Goal: Task Accomplishment & Management: Manage account settings

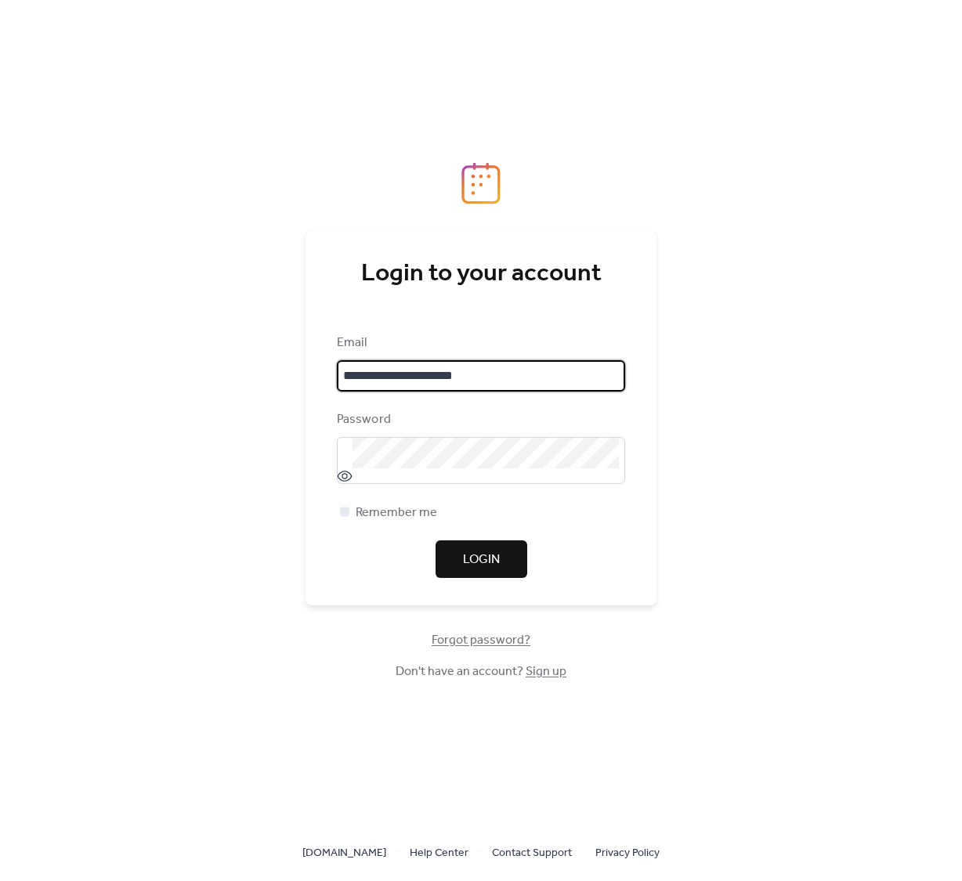
click at [478, 569] on span "Login" at bounding box center [481, 560] width 37 height 19
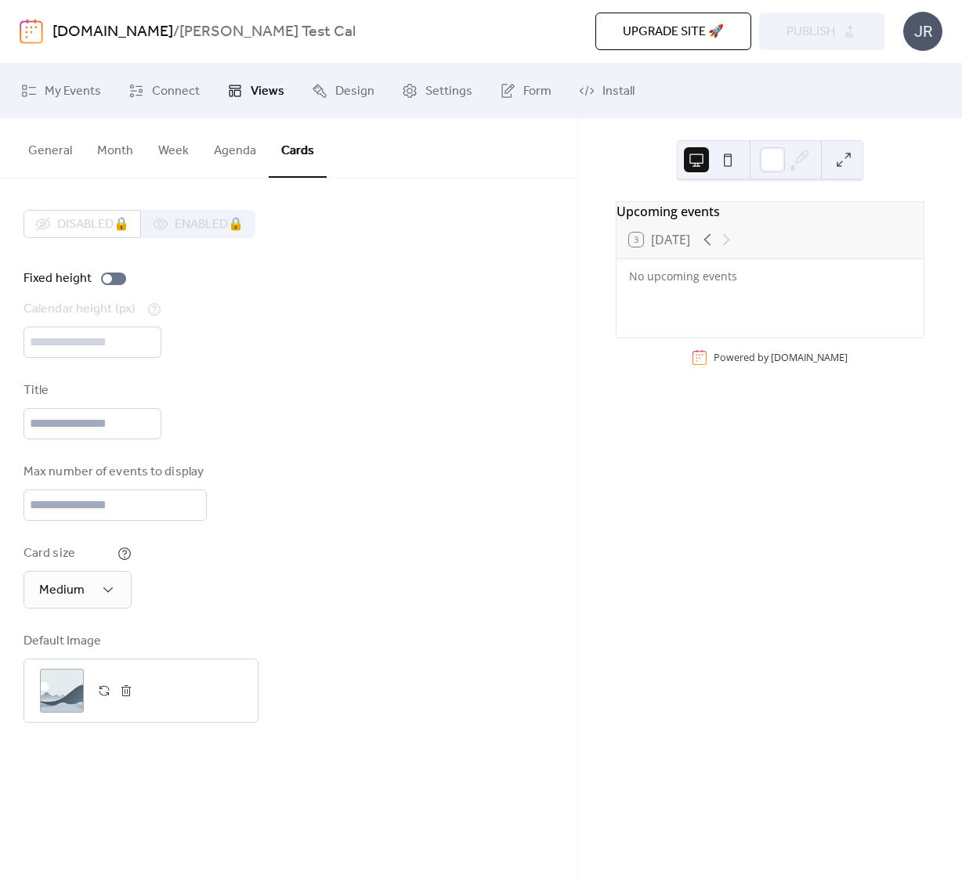
click at [931, 29] on div "JR" at bounding box center [922, 31] width 39 height 39
click at [918, 75] on link "Account" at bounding box center [899, 69] width 87 height 31
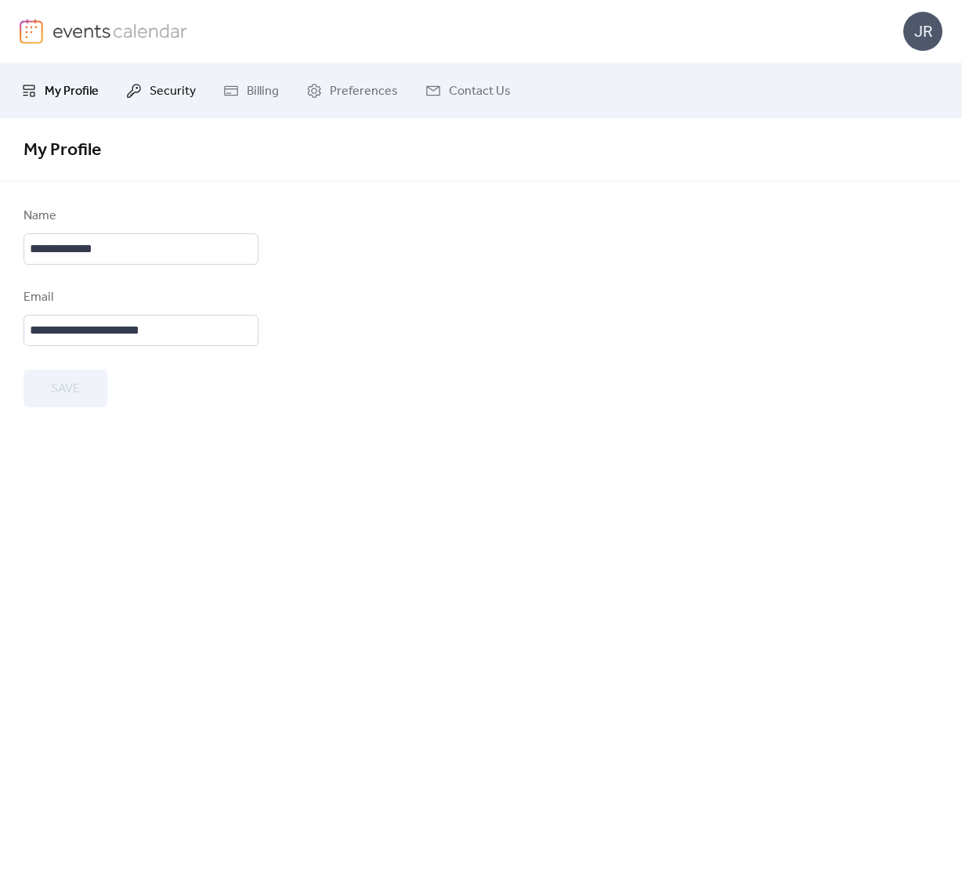
click at [155, 82] on span "Security" at bounding box center [173, 91] width 46 height 19
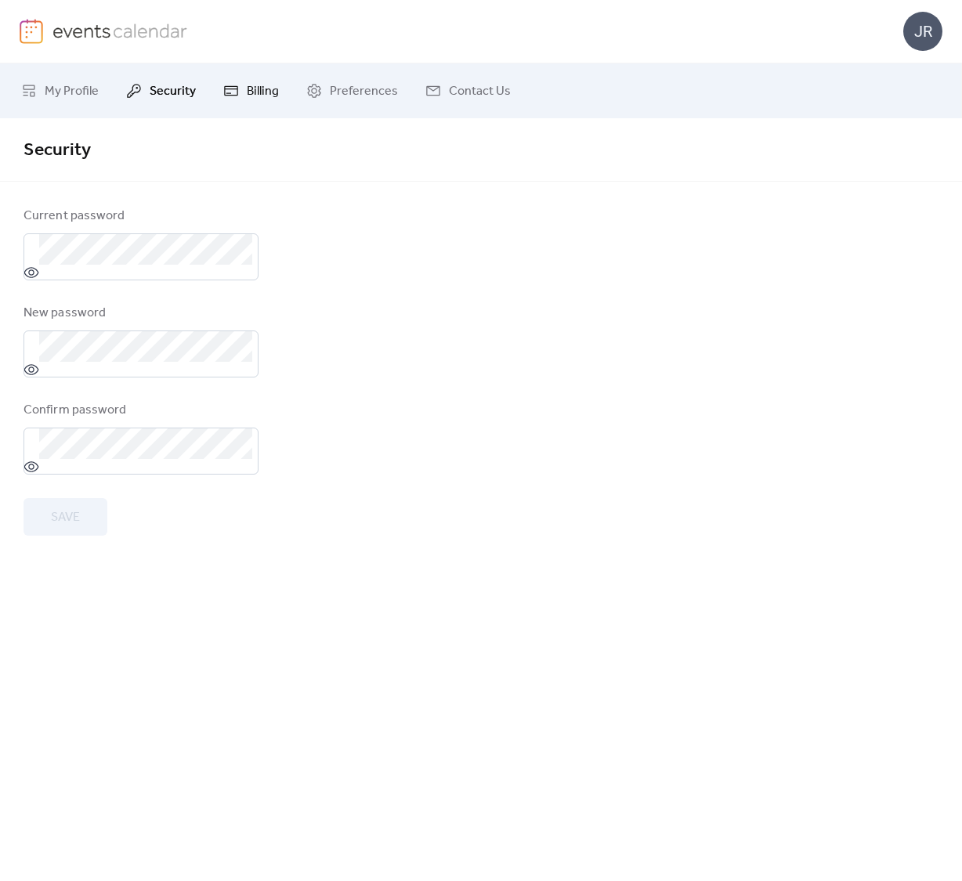
click at [248, 96] on span "Billing" at bounding box center [263, 91] width 32 height 19
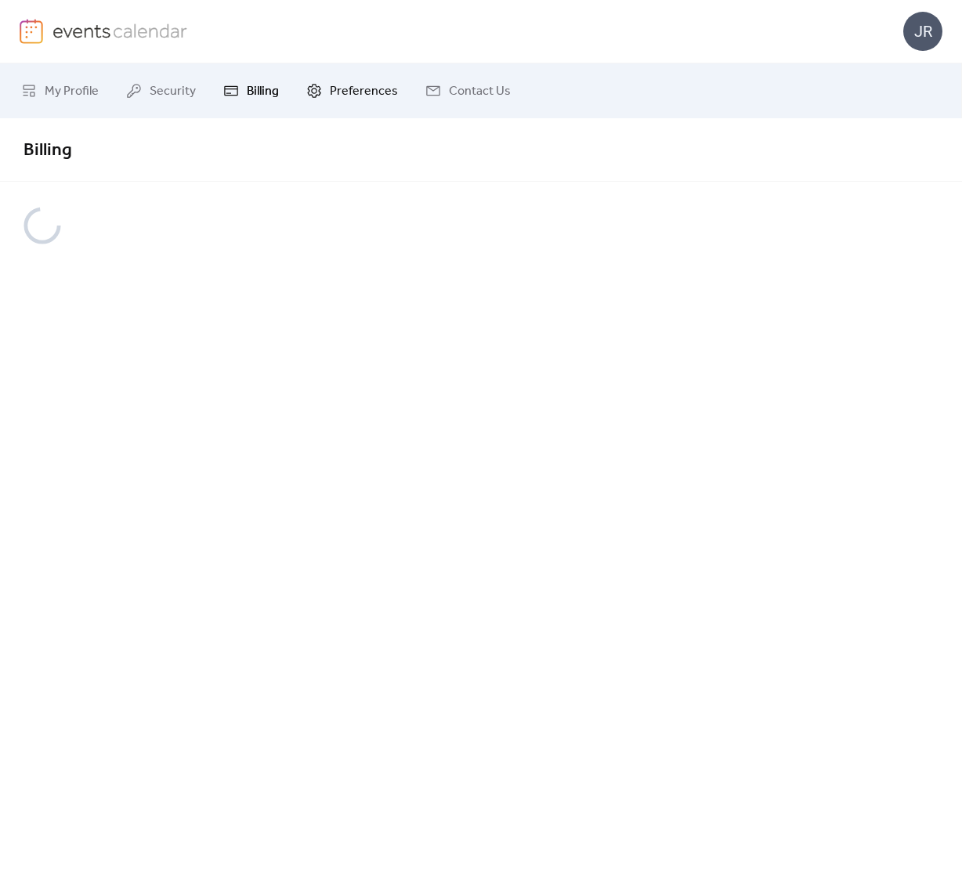
click at [324, 92] on link "Preferences" at bounding box center [352, 91] width 115 height 42
click at [60, 33] on img at bounding box center [120, 31] width 136 height 24
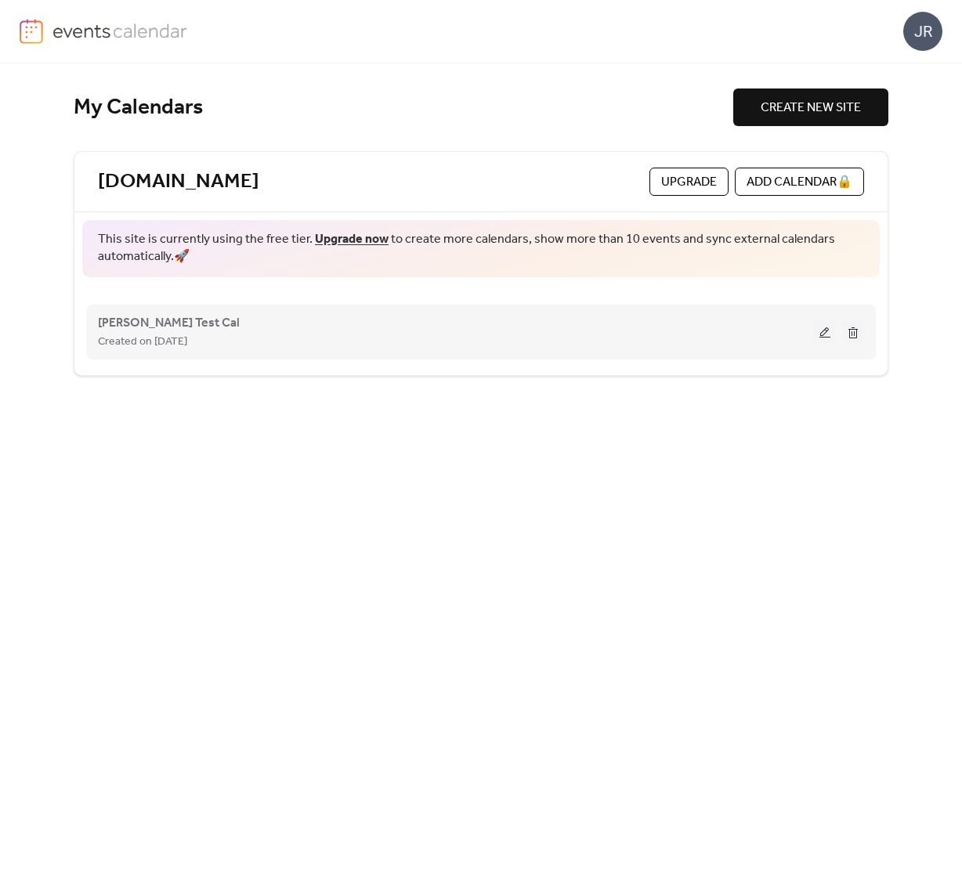
click at [852, 339] on button at bounding box center [853, 332] width 22 height 24
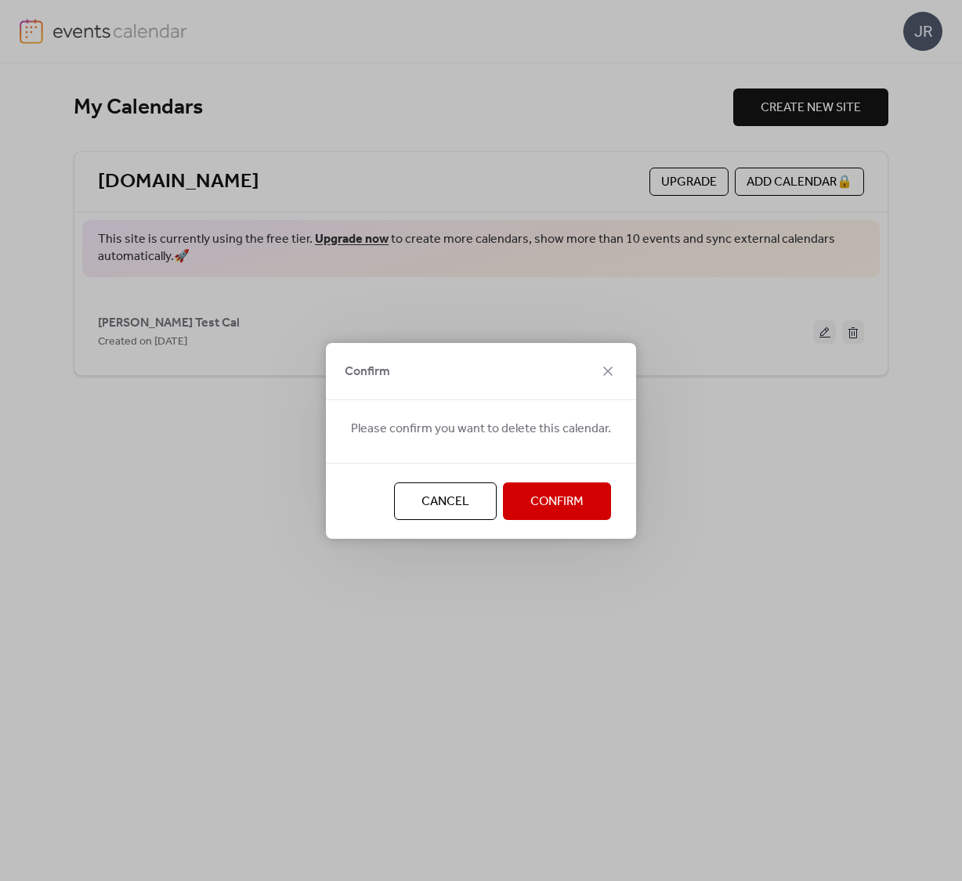
click at [566, 501] on span "Confirm" at bounding box center [556, 502] width 53 height 19
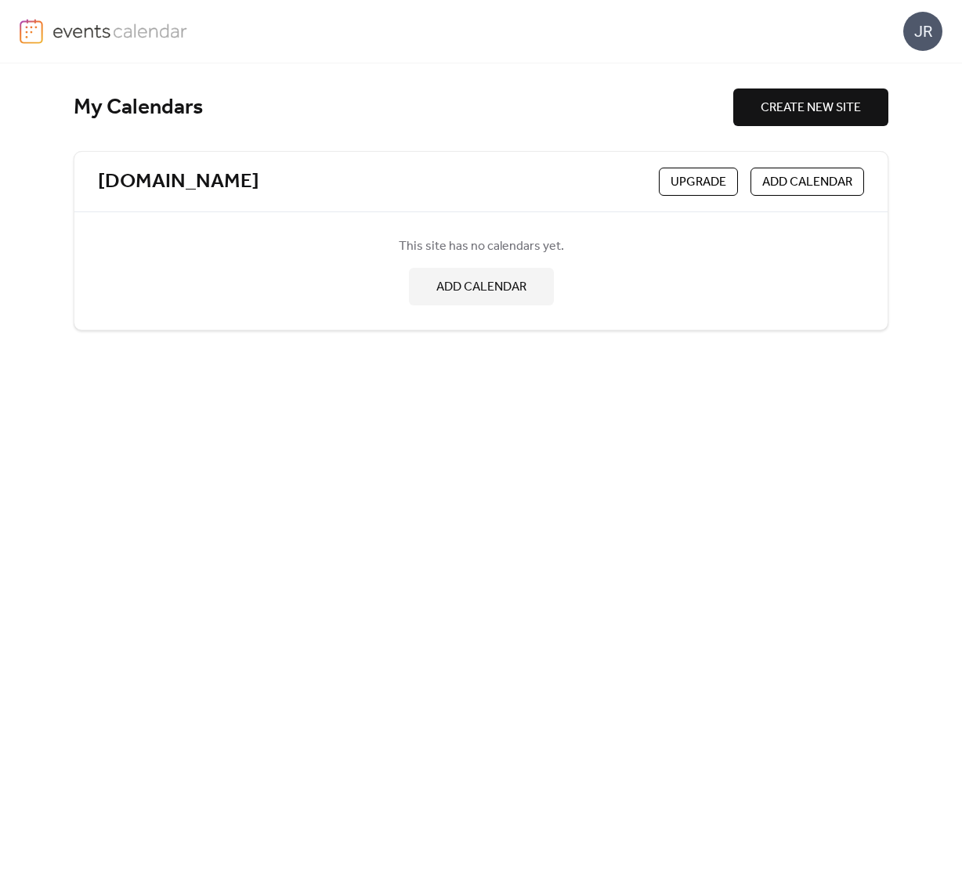
click at [530, 291] on button "ADD CALENDAR" at bounding box center [481, 287] width 145 height 38
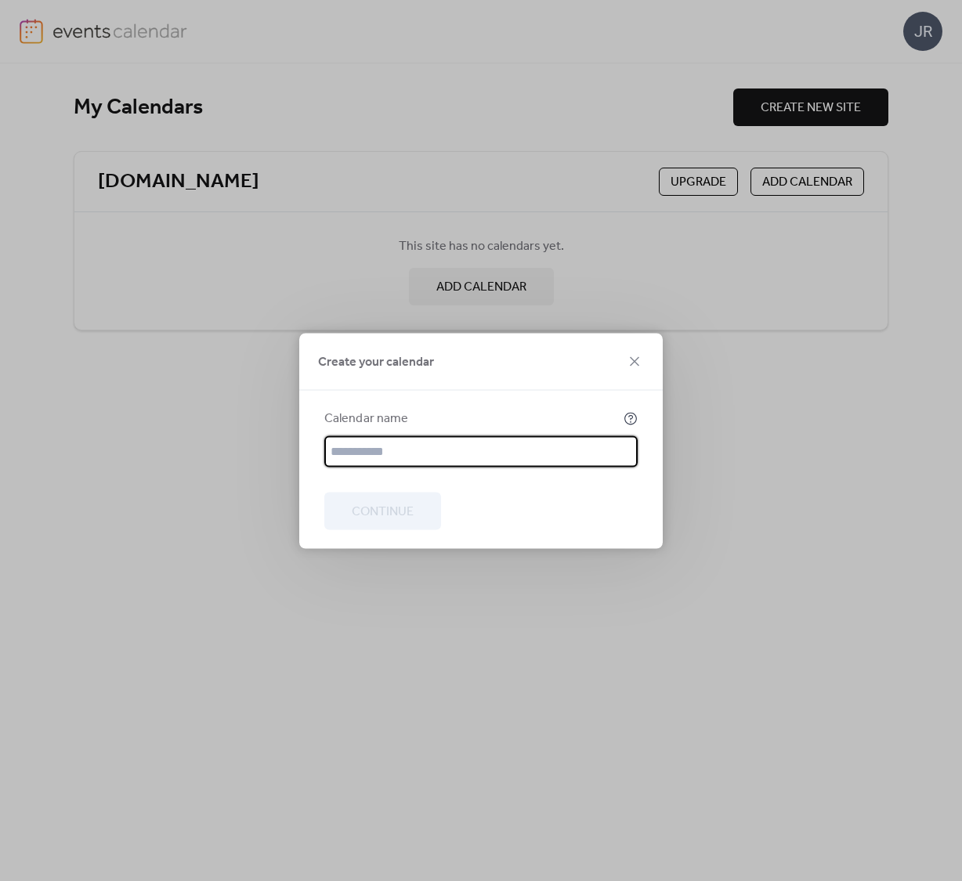
click at [469, 451] on input "text" at bounding box center [480, 451] width 313 height 31
type input "**********"
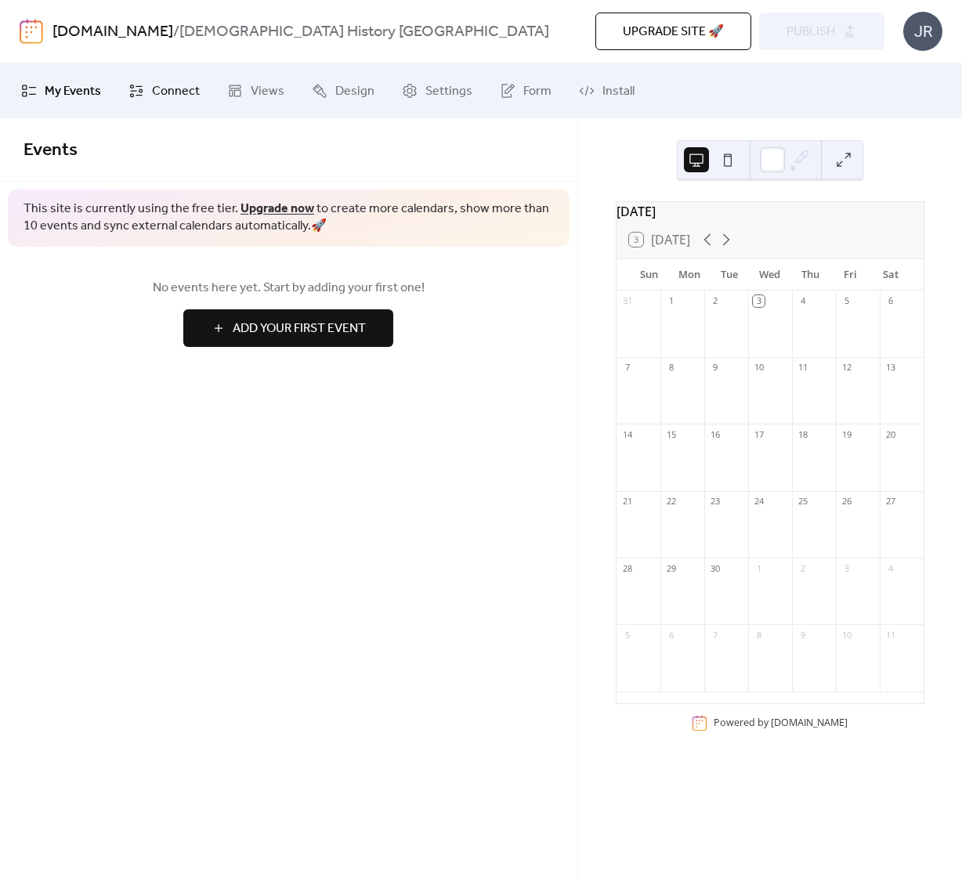
click at [179, 90] on span "Connect" at bounding box center [176, 91] width 48 height 19
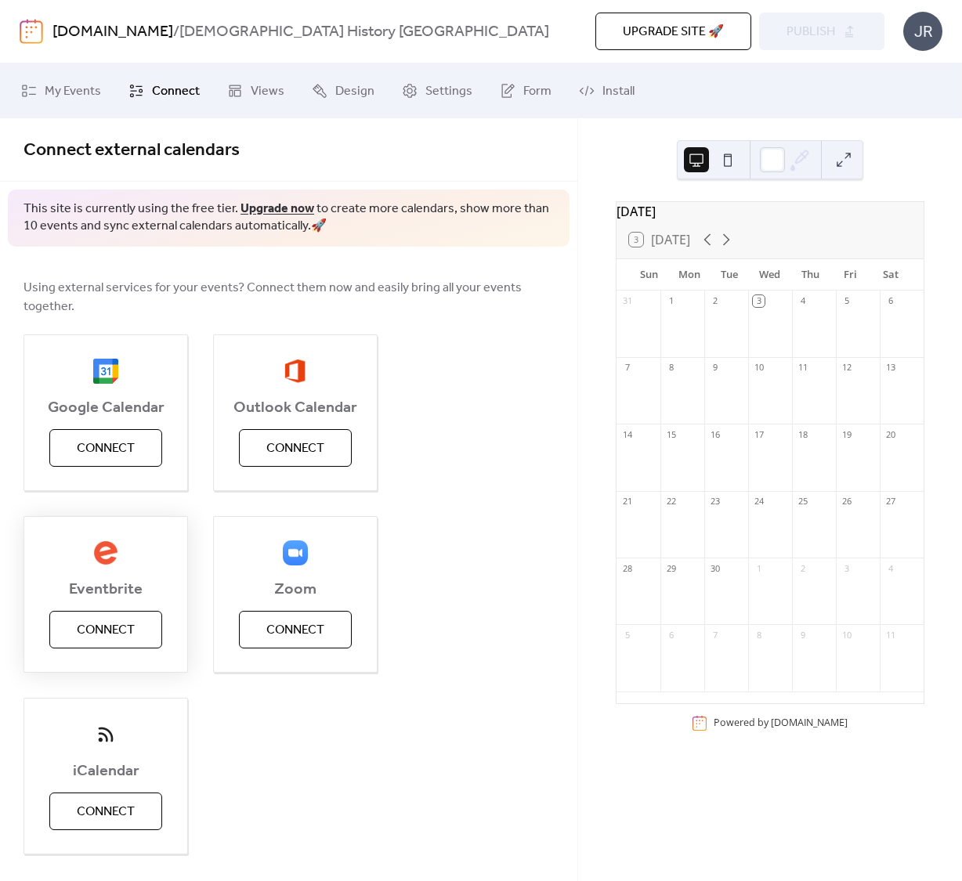
click at [109, 632] on span "Connect" at bounding box center [106, 630] width 58 height 19
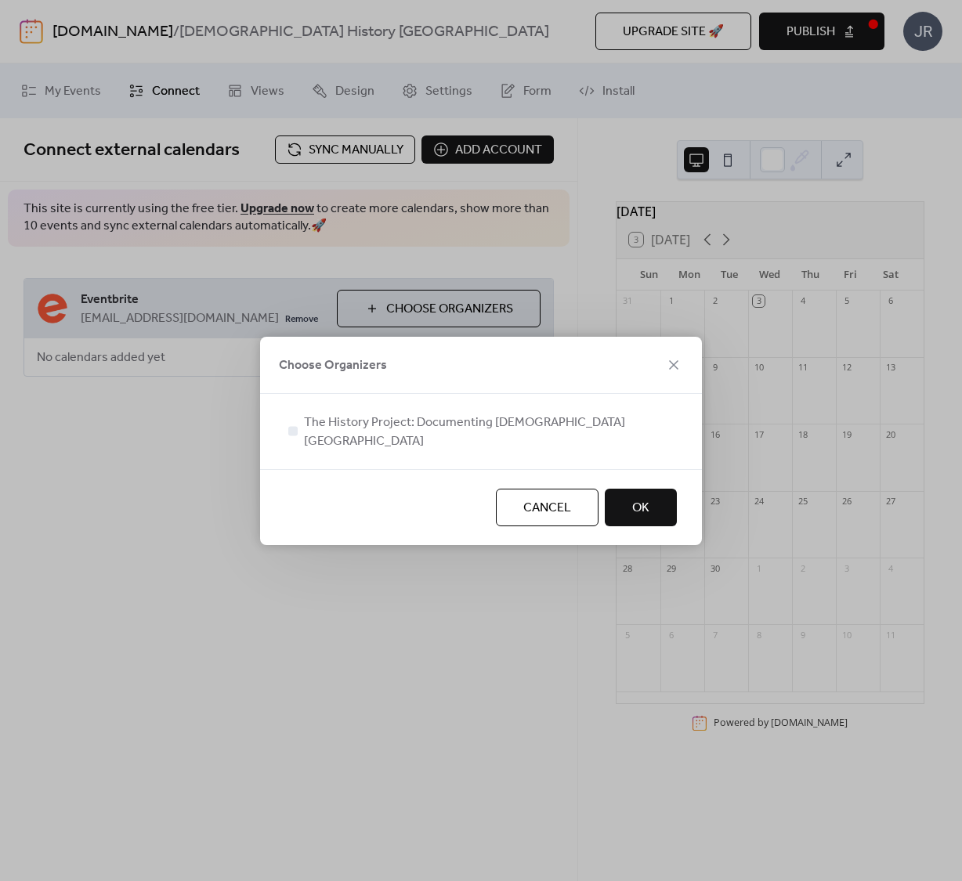
click at [489, 394] on div "Choose Organizers" at bounding box center [481, 365] width 442 height 57
click at [295, 431] on div at bounding box center [292, 430] width 9 height 9
click at [618, 506] on button "OK" at bounding box center [641, 508] width 72 height 38
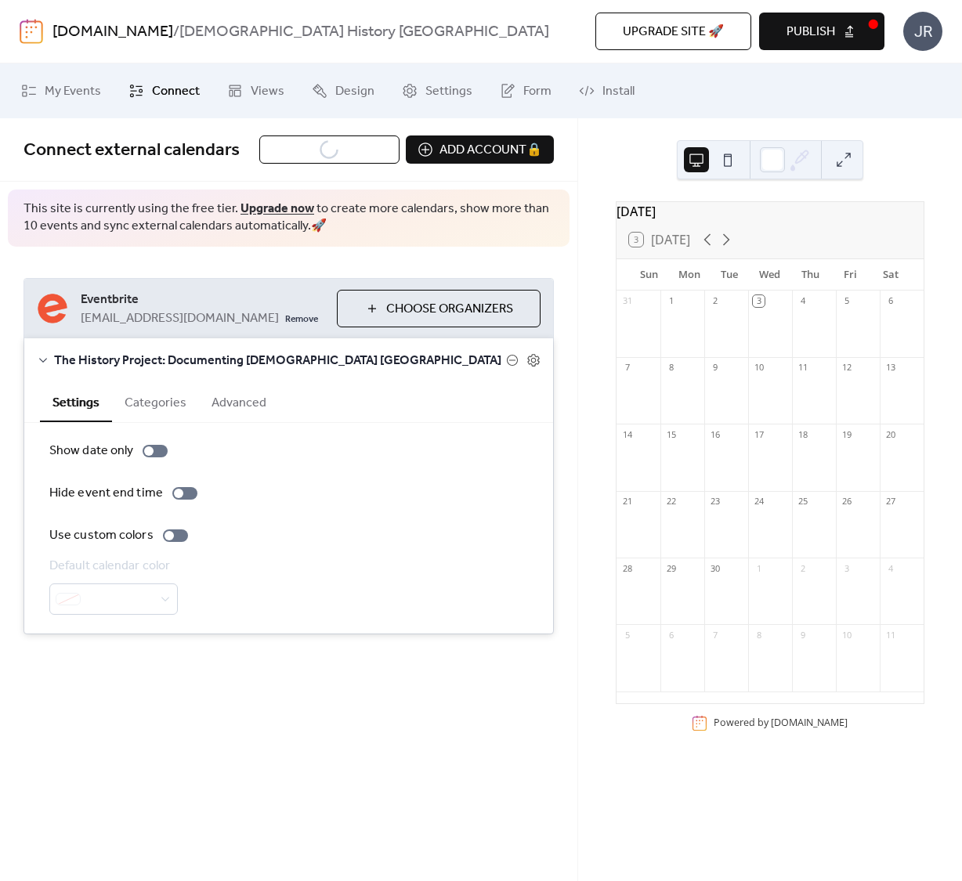
click at [177, 400] on button "Categories" at bounding box center [155, 401] width 87 height 38
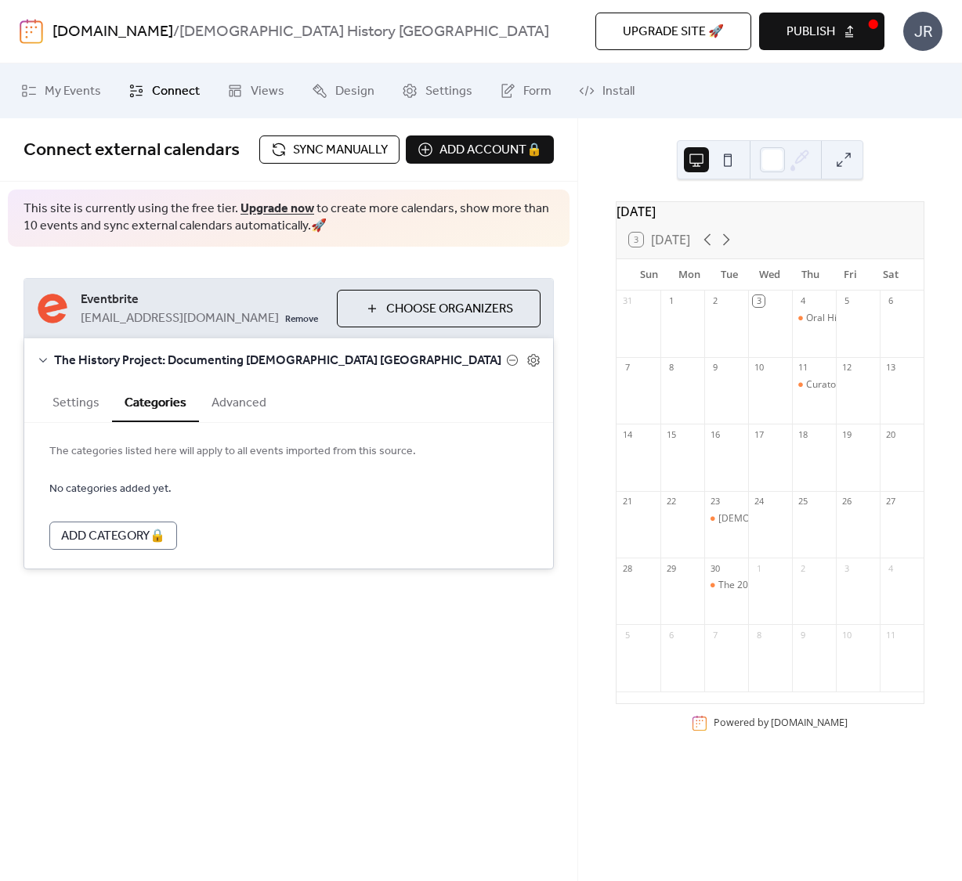
click at [248, 403] on button "Advanced" at bounding box center [239, 401] width 80 height 38
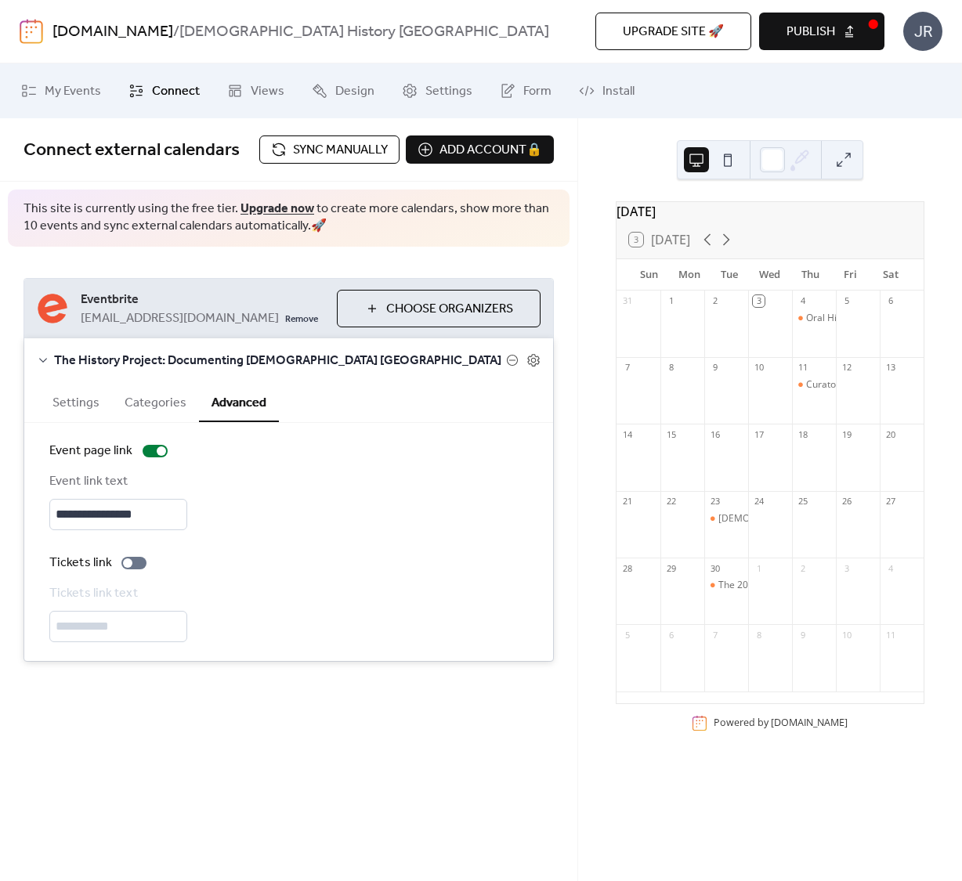
click at [88, 407] on button "Settings" at bounding box center [76, 401] width 72 height 38
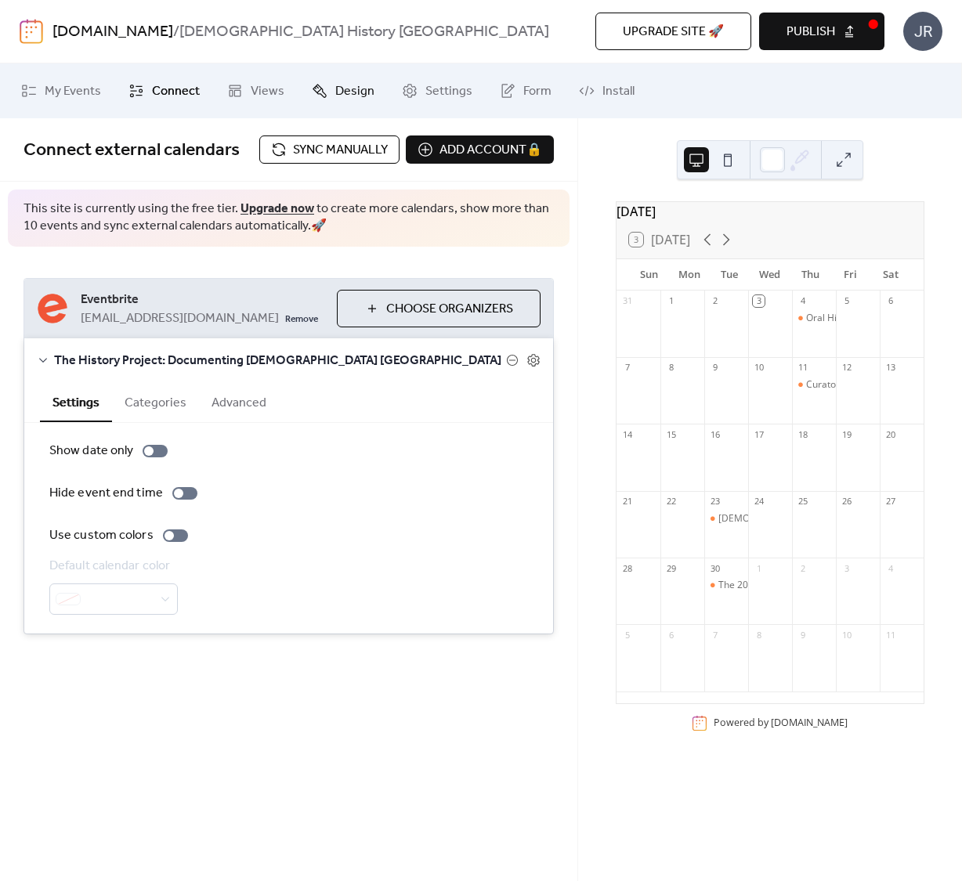
click at [335, 97] on span "Design" at bounding box center [354, 91] width 39 height 19
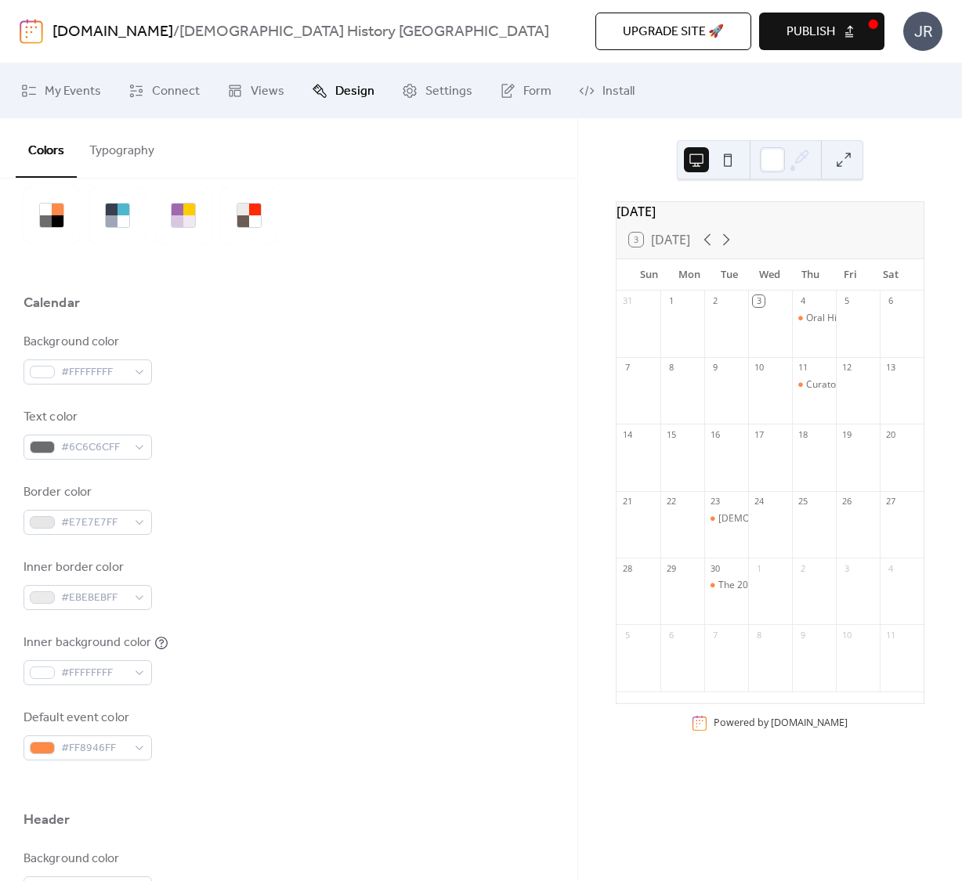
scroll to position [96, 0]
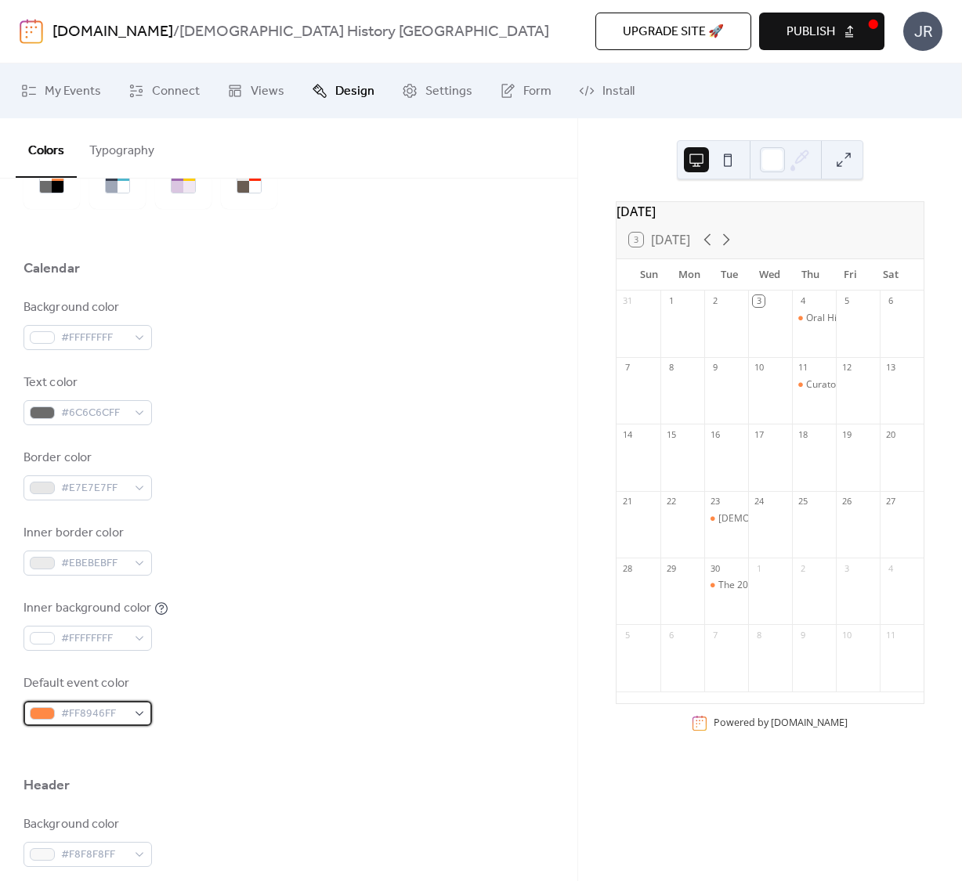
click at [68, 718] on span "#FF8946FF" at bounding box center [94, 714] width 66 height 19
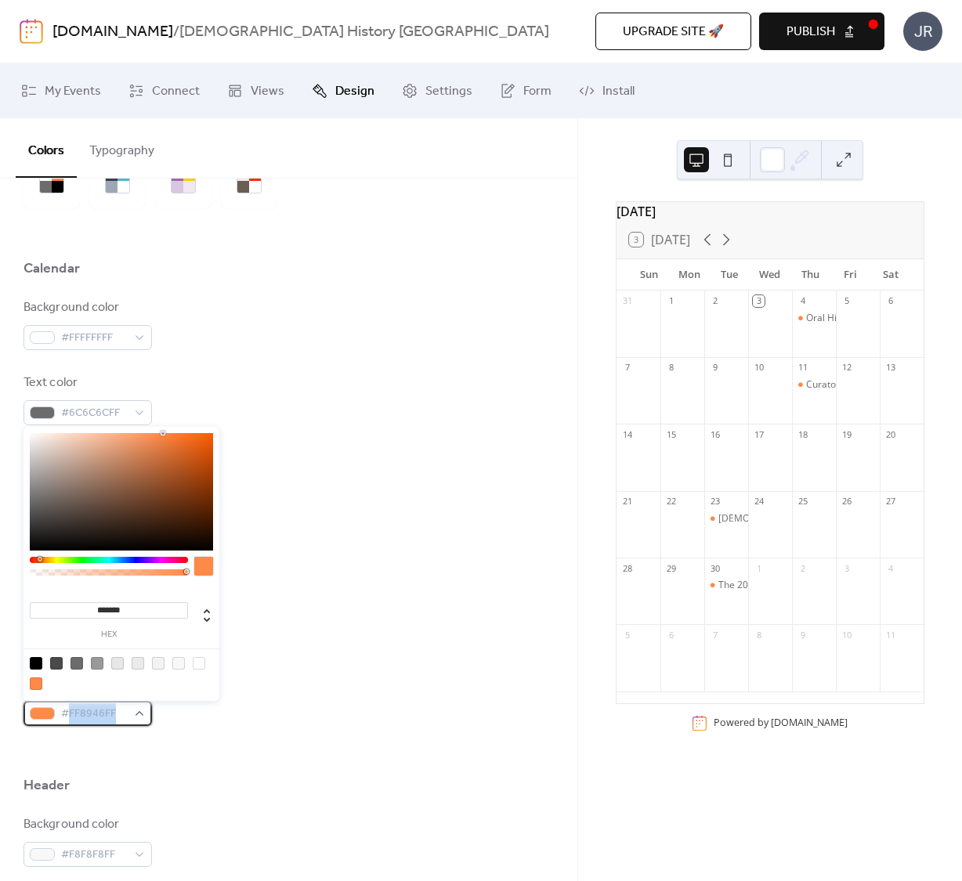
click at [69, 717] on span "#FF8946FF" at bounding box center [94, 714] width 66 height 19
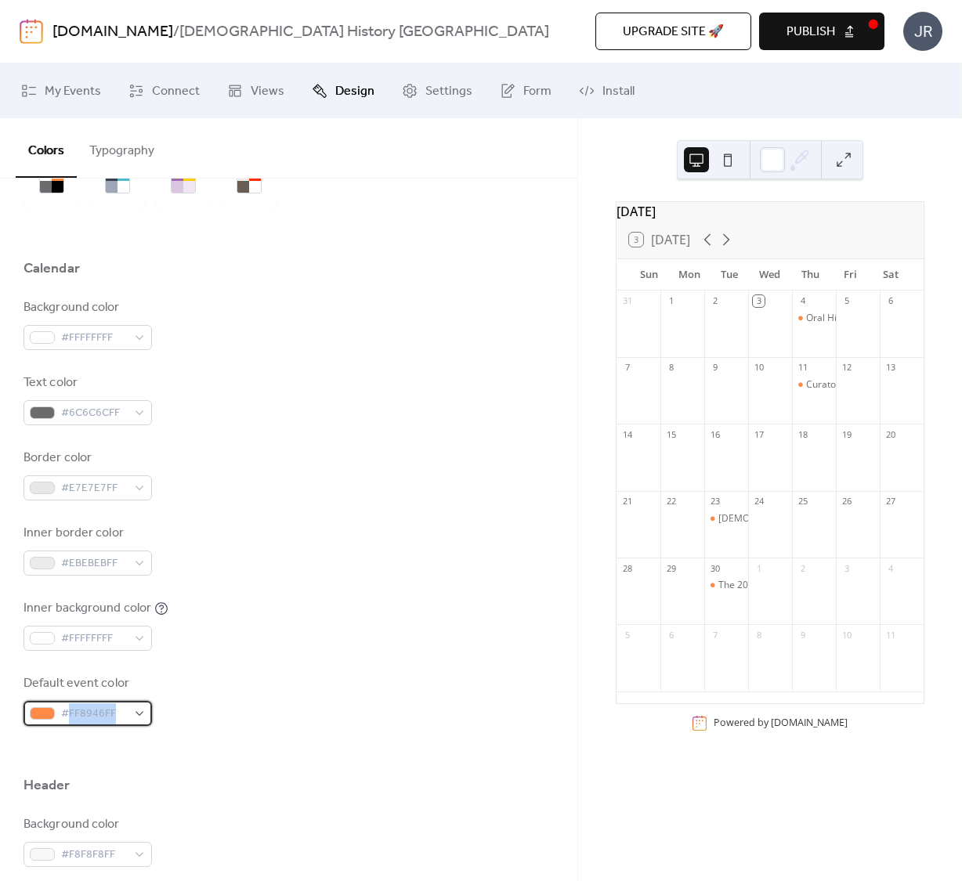
click at [71, 717] on span "#FF8946FF" at bounding box center [94, 714] width 66 height 19
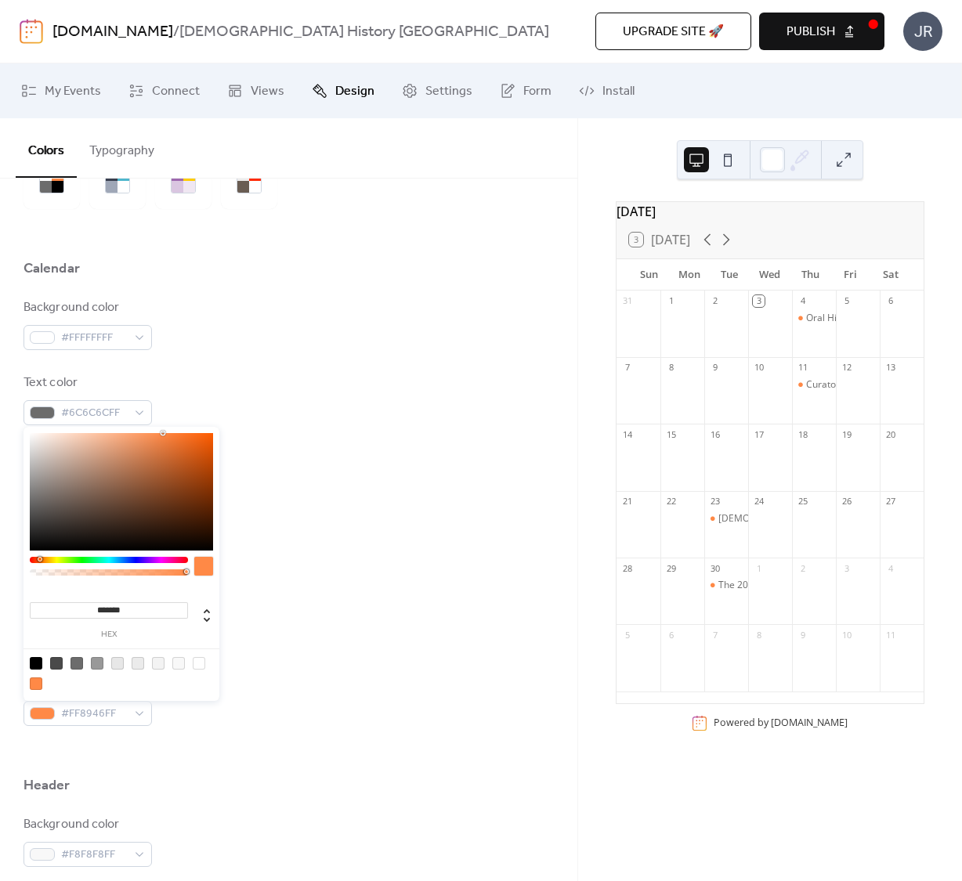
click at [107, 604] on input "*******" at bounding box center [109, 610] width 158 height 16
paste input
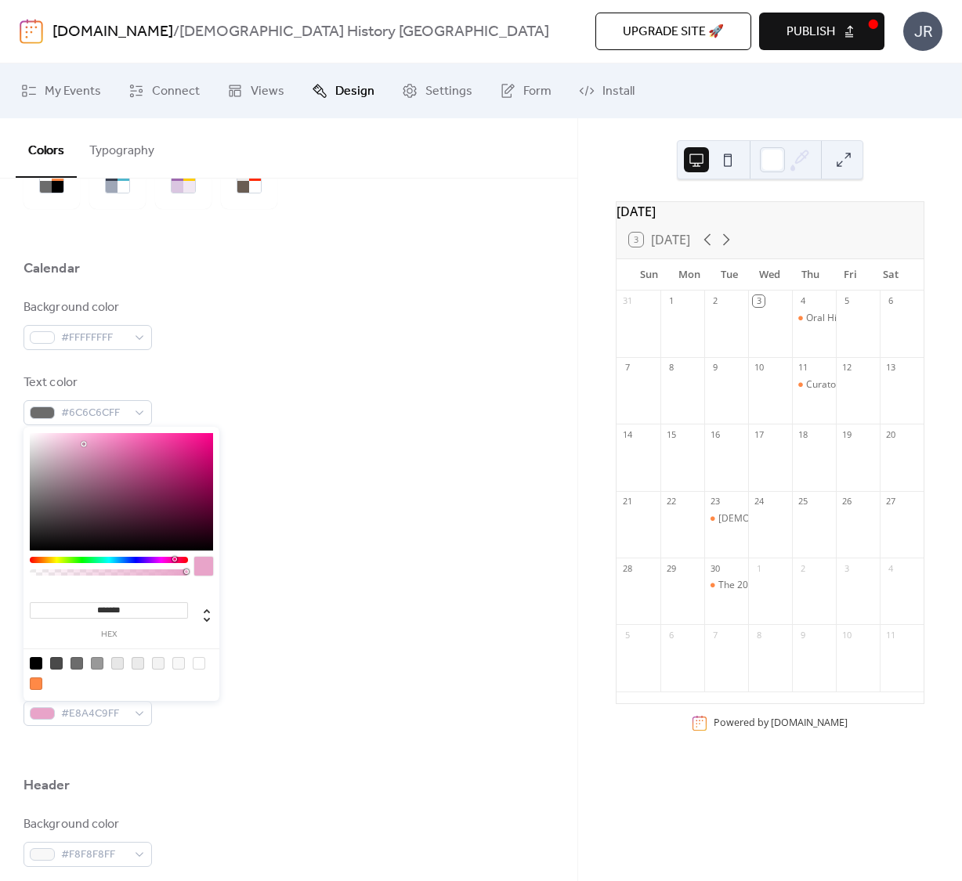
type input "*******"
click at [306, 604] on div "Inner background color #FFFFFFFF" at bounding box center [289, 625] width 530 height 52
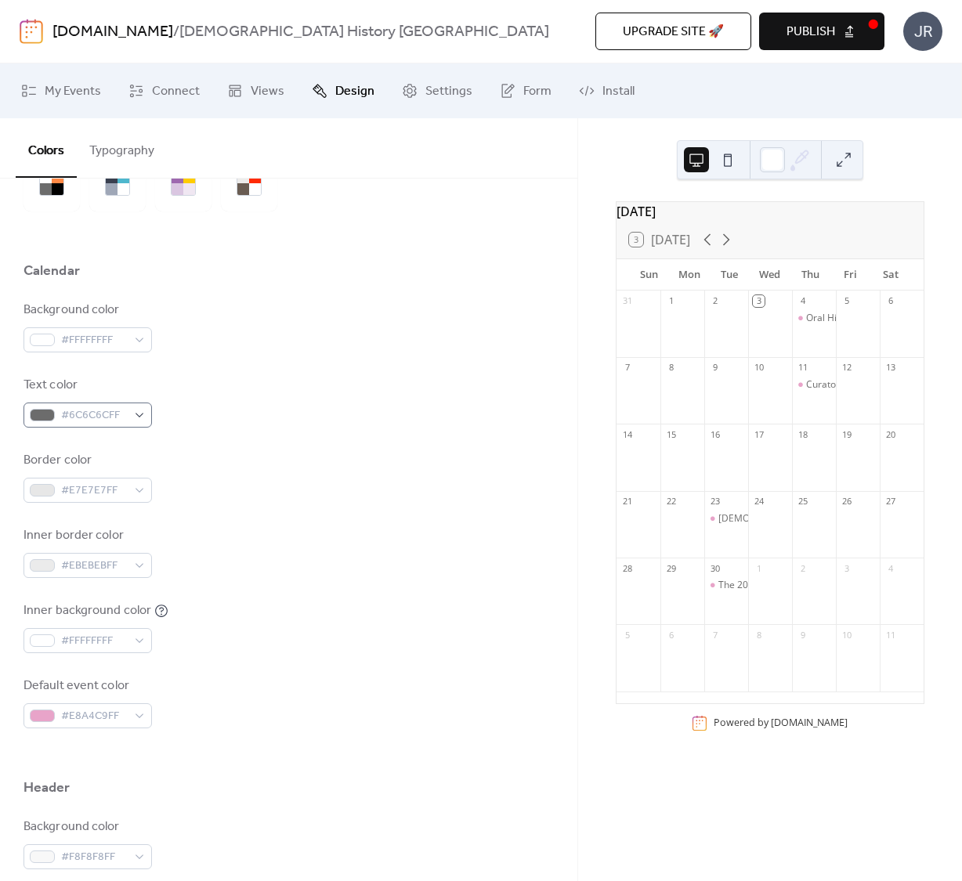
scroll to position [93, 0]
click at [109, 414] on span "#6C6C6CFF" at bounding box center [94, 416] width 66 height 19
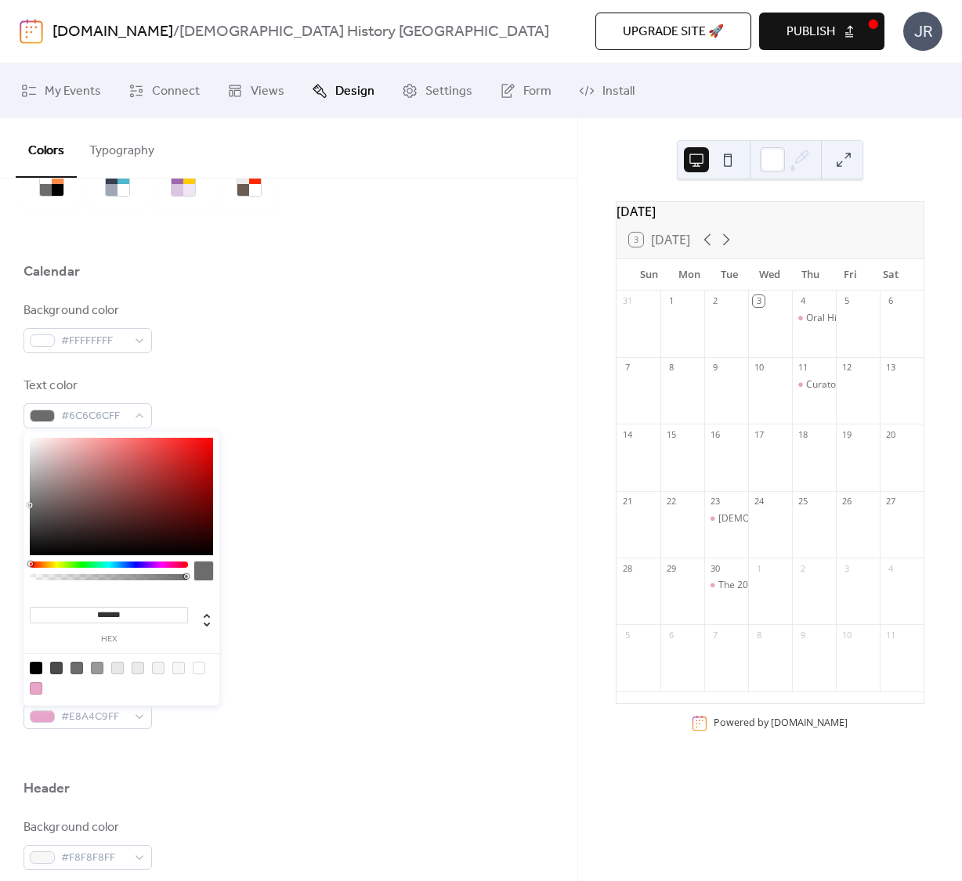
click at [39, 665] on div at bounding box center [36, 668] width 13 height 13
type input "*******"
click at [331, 409] on div "Text color #000000FF" at bounding box center [289, 403] width 530 height 52
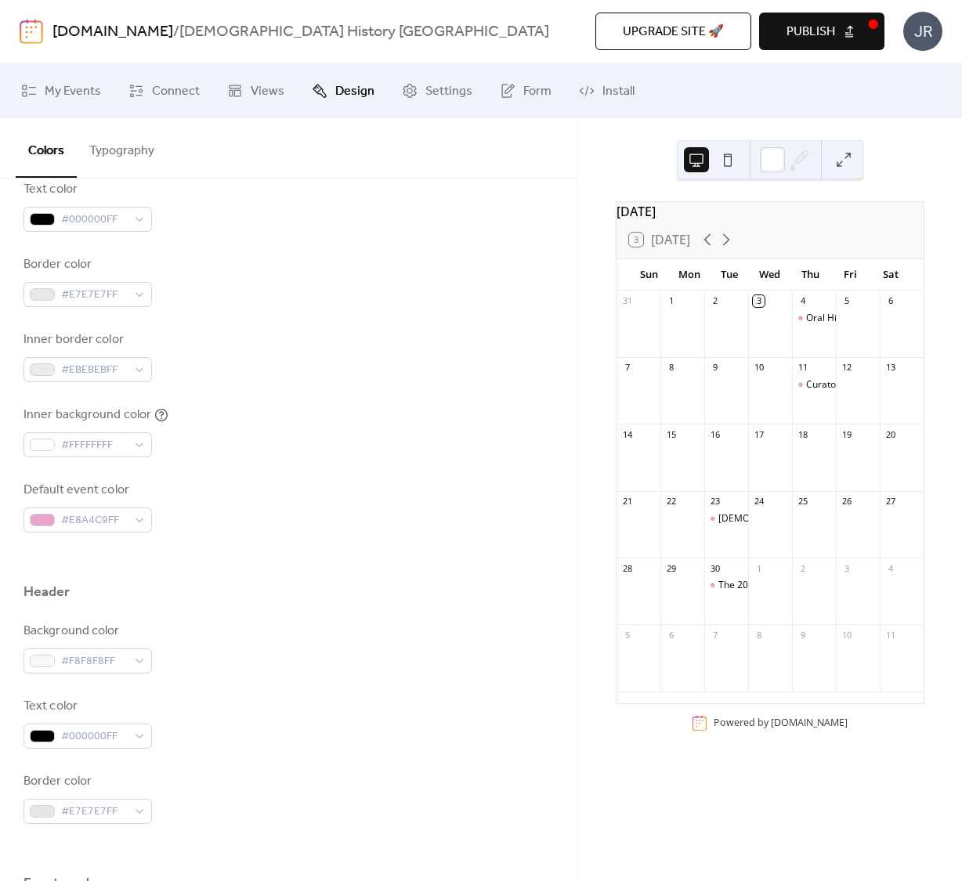
scroll to position [0, 0]
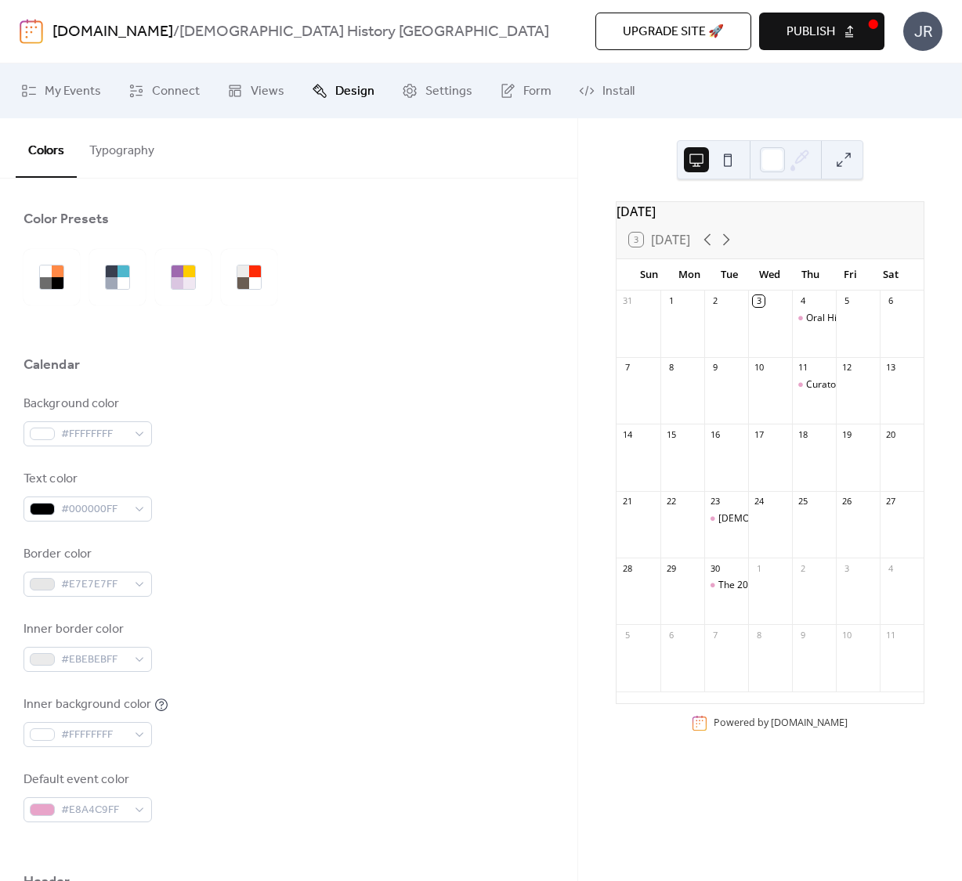
click at [849, 170] on button at bounding box center [843, 159] width 25 height 25
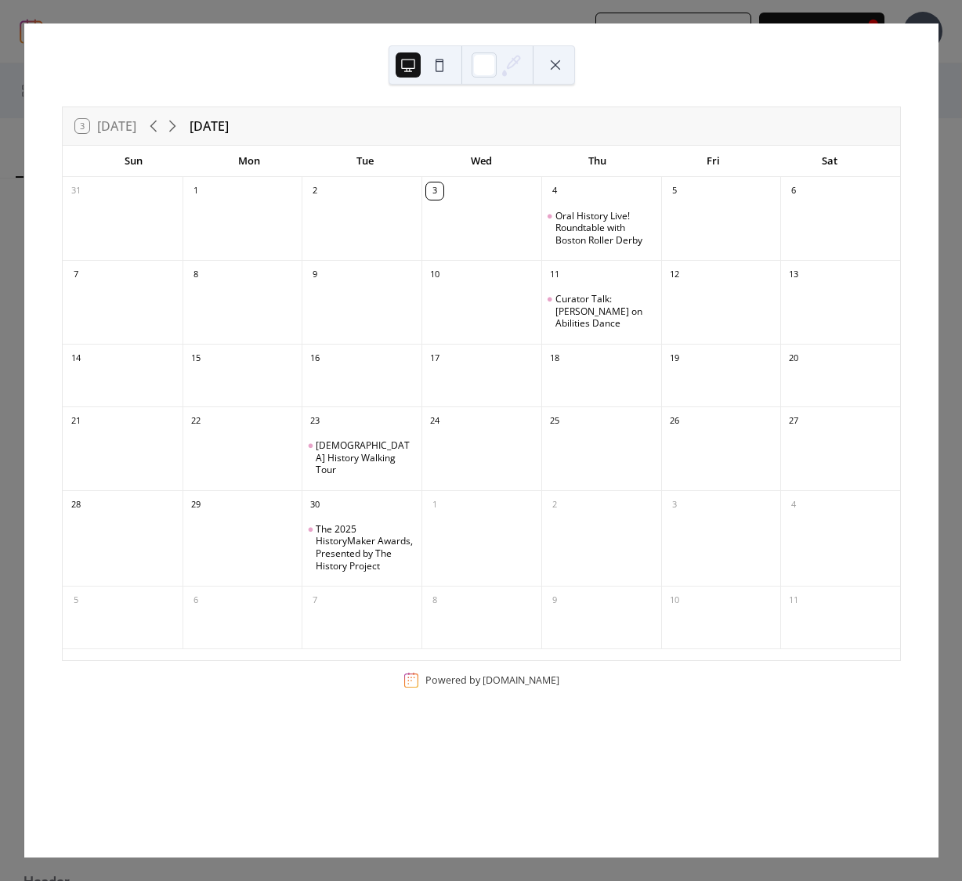
click at [898, 24] on div "3 [DATE] [DATE] Sun Mon Tue Wed Thu Fri Sat 31 1 2 3 4 Oral History Live! Round…" at bounding box center [481, 441] width 915 height 834
click at [559, 63] on button at bounding box center [555, 64] width 25 height 25
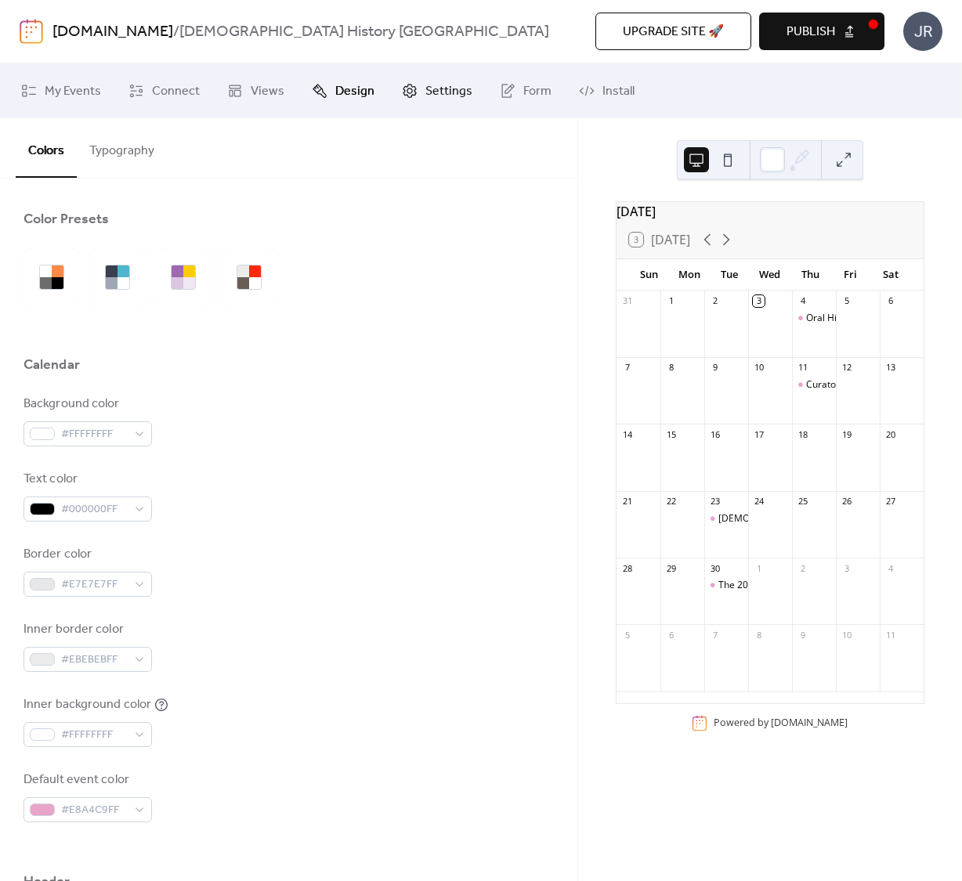
click at [402, 97] on icon at bounding box center [410, 91] width 16 height 16
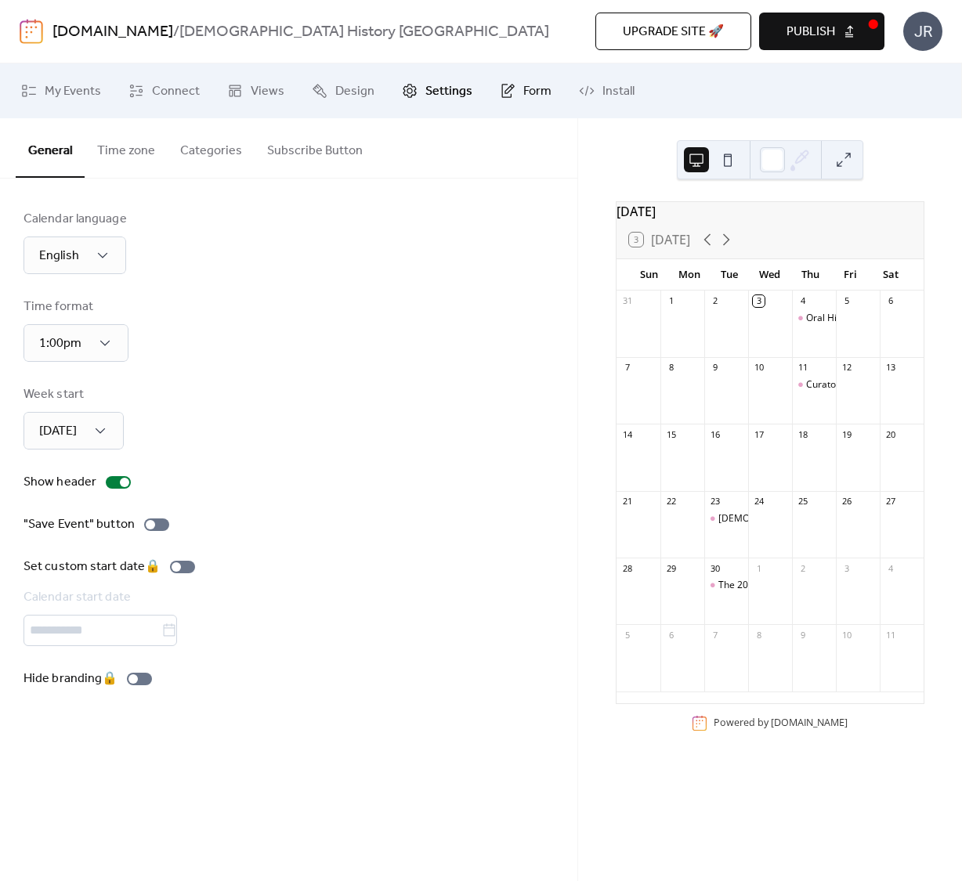
click at [505, 93] on icon at bounding box center [508, 91] width 16 height 16
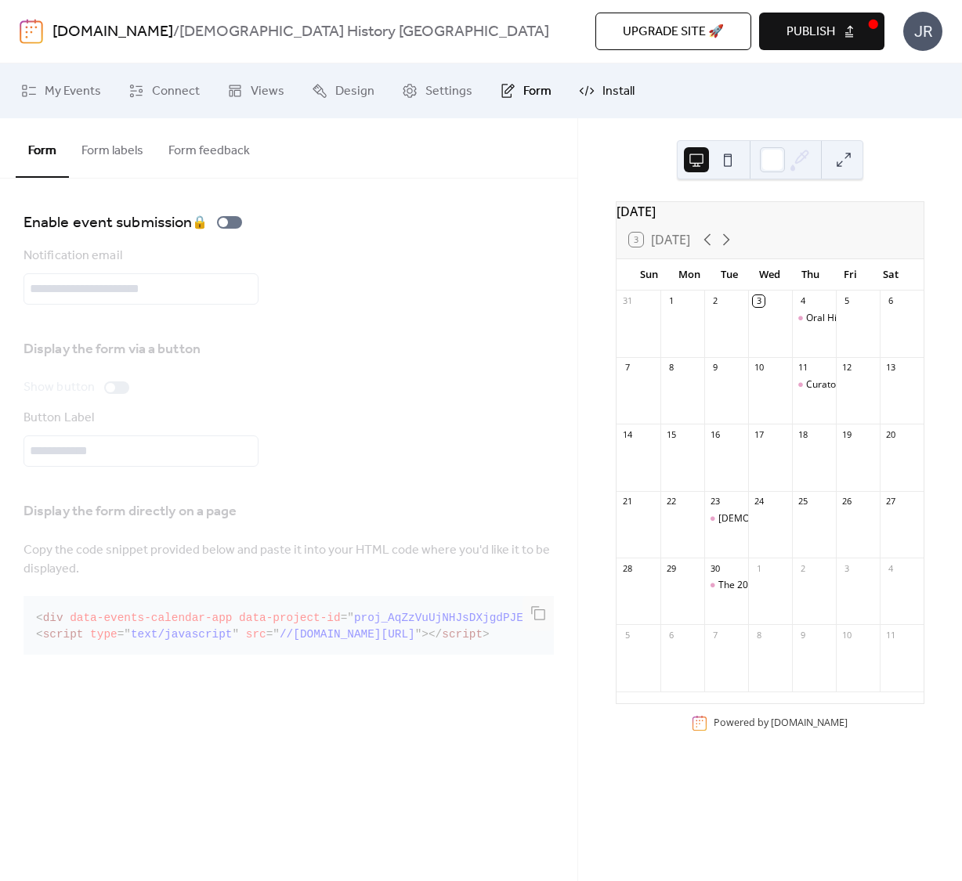
click at [579, 90] on icon at bounding box center [587, 91] width 16 height 16
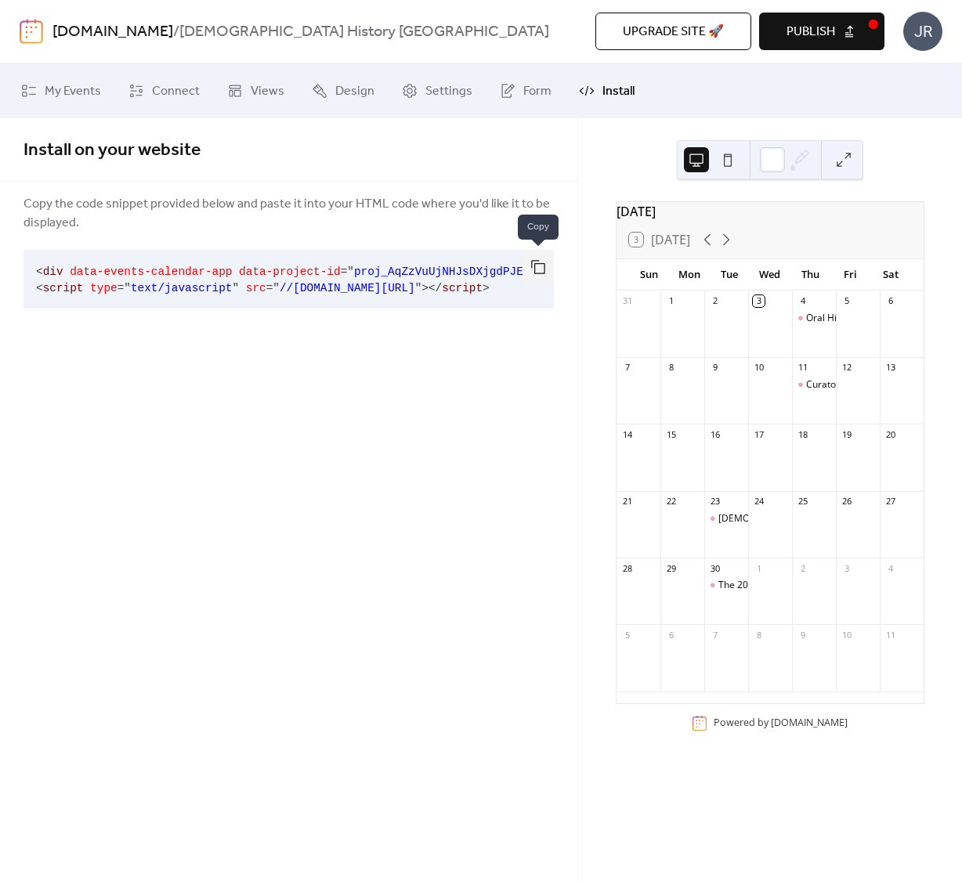
click at [544, 272] on button "button" at bounding box center [538, 267] width 31 height 34
click at [38, 96] on link "My Events" at bounding box center [60, 91] width 103 height 42
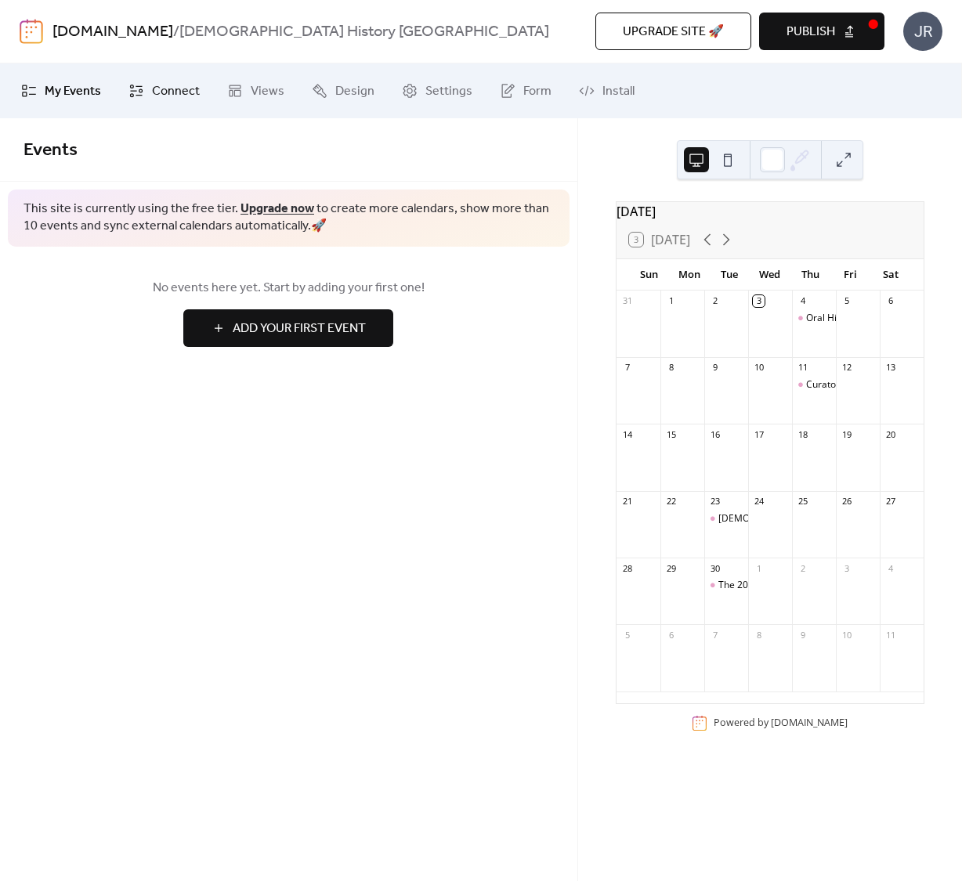
click at [168, 100] on span "Connect" at bounding box center [176, 91] width 48 height 19
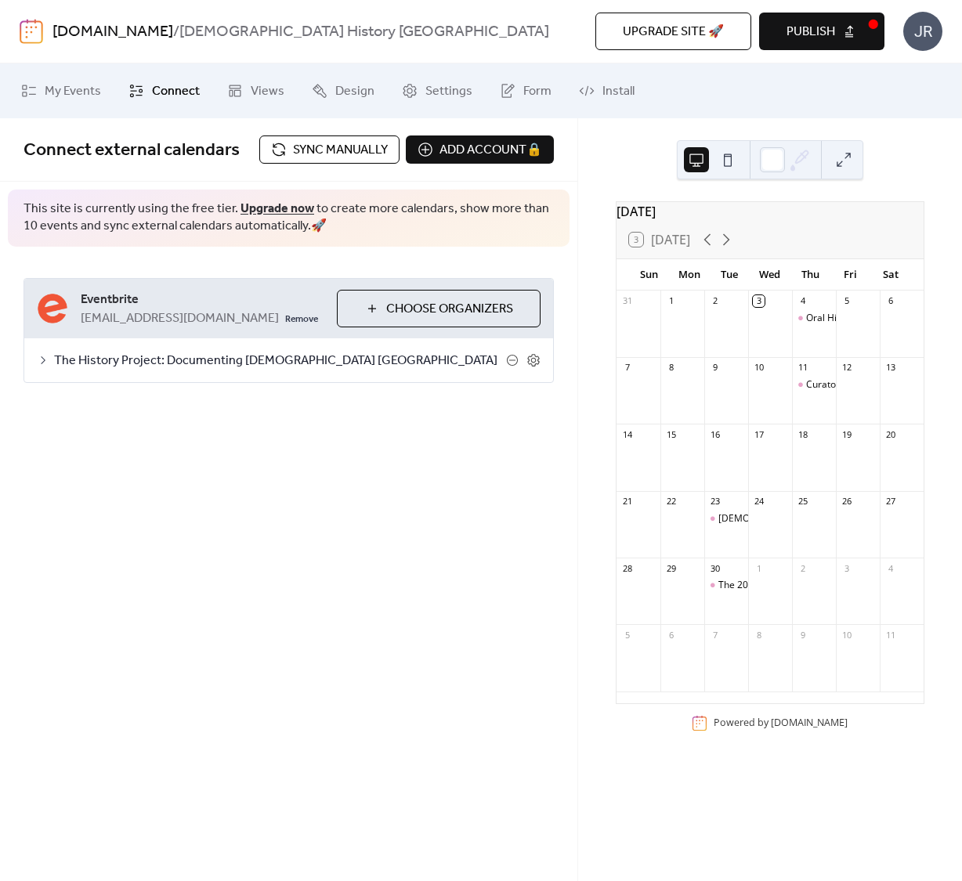
click at [261, 354] on span "The History Project: Documenting [DEMOGRAPHIC_DATA] [GEOGRAPHIC_DATA]" at bounding box center [280, 361] width 452 height 19
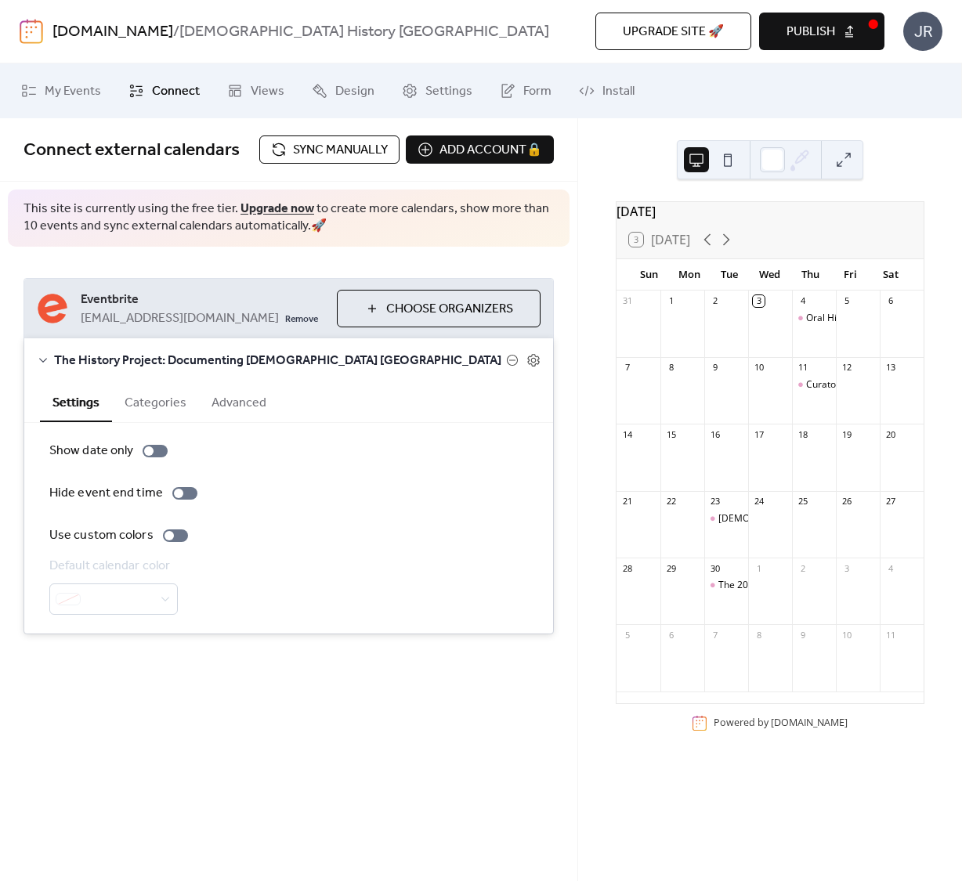
click at [147, 408] on button "Categories" at bounding box center [155, 401] width 87 height 38
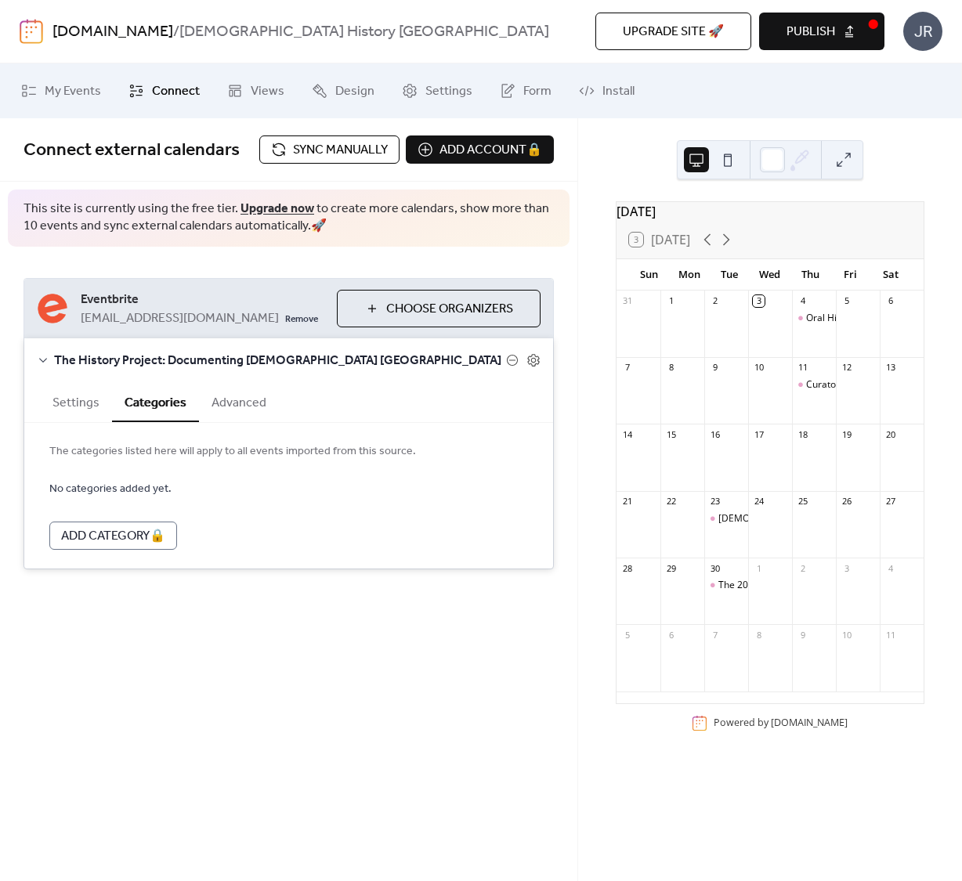
click at [219, 406] on button "Advanced" at bounding box center [239, 401] width 80 height 38
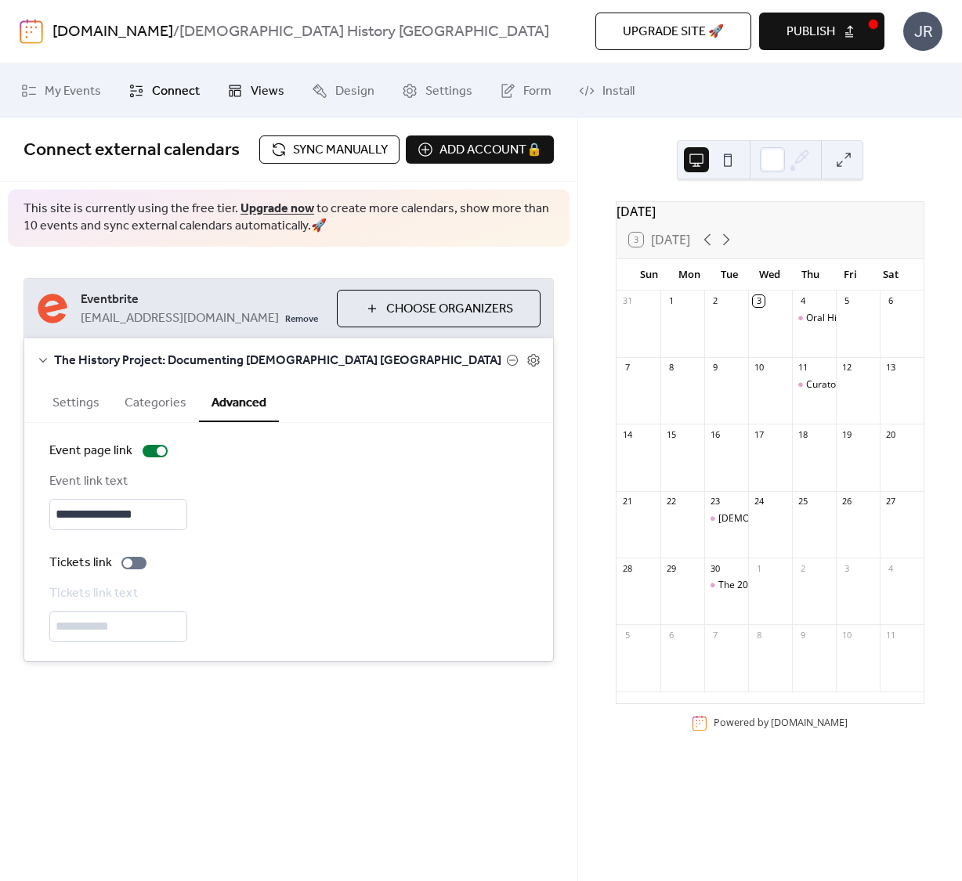
click at [259, 95] on span "Views" at bounding box center [268, 91] width 34 height 19
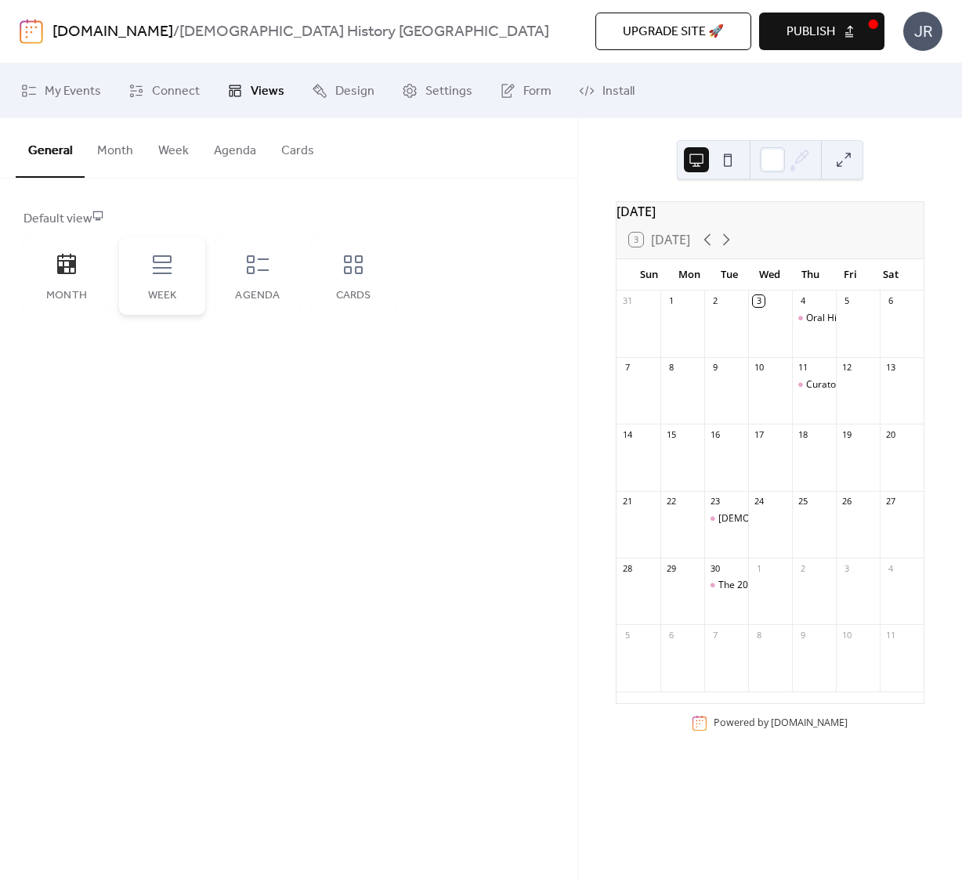
click at [161, 284] on div "Week" at bounding box center [162, 276] width 86 height 78
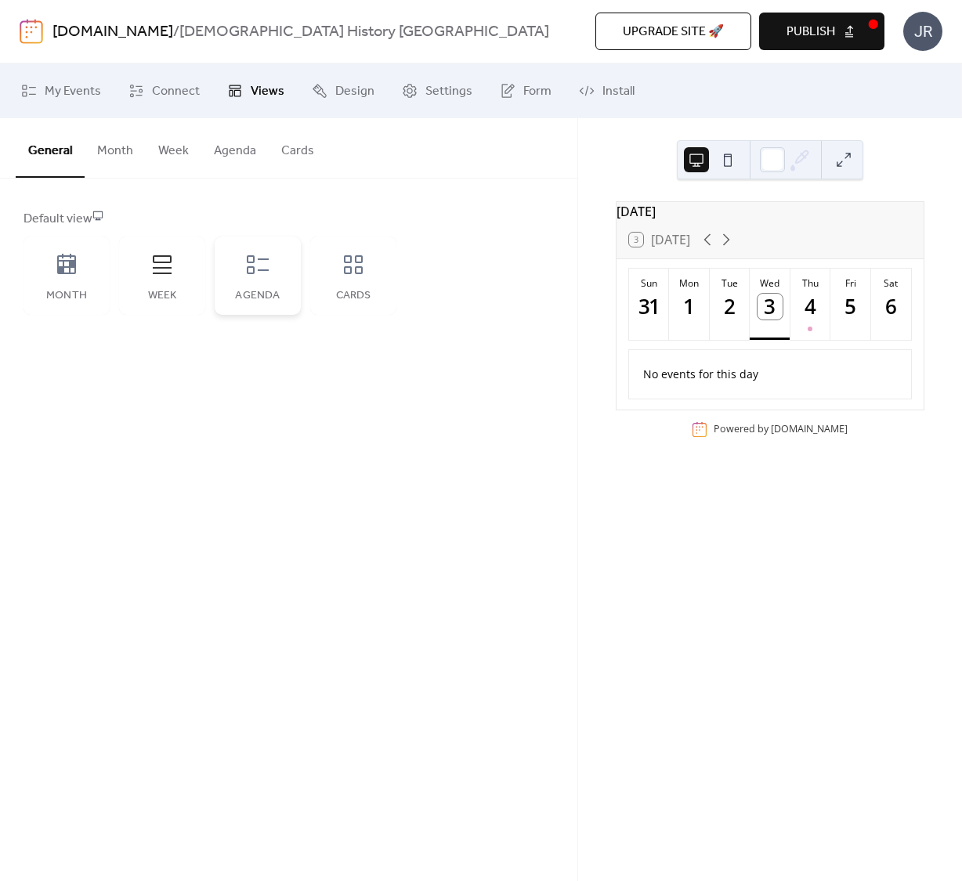
click at [266, 278] on div "Agenda" at bounding box center [258, 276] width 86 height 78
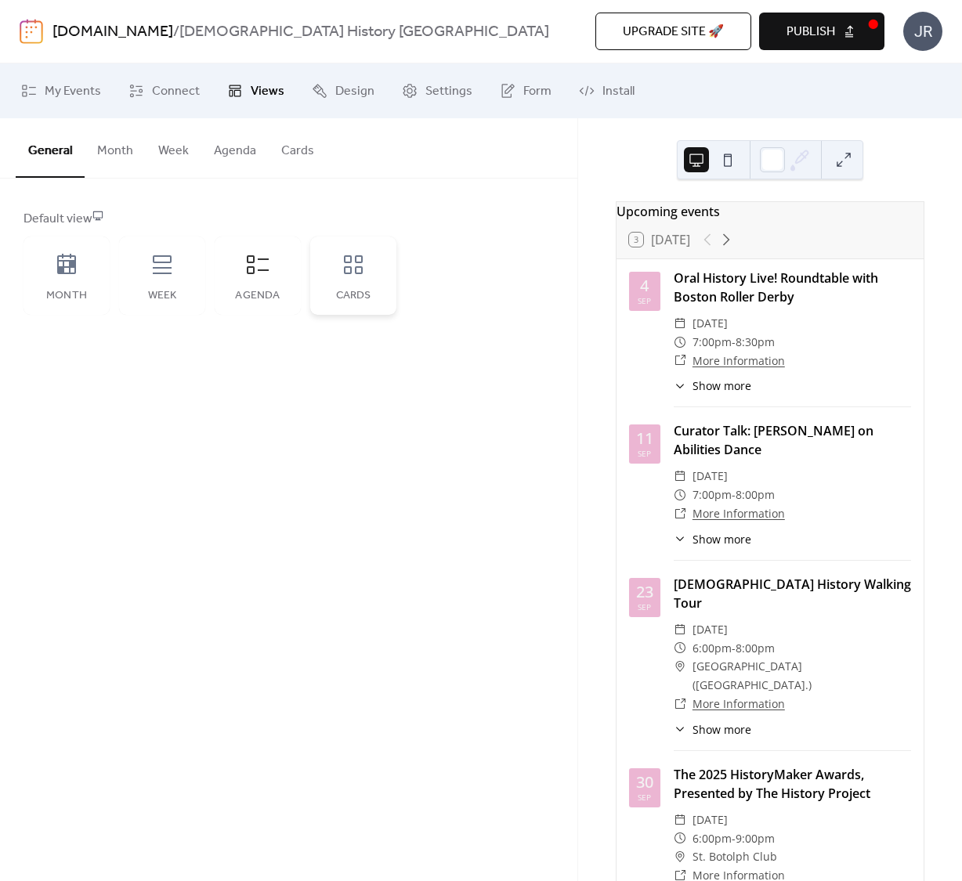
click at [379, 277] on div "Cards" at bounding box center [353, 276] width 86 height 78
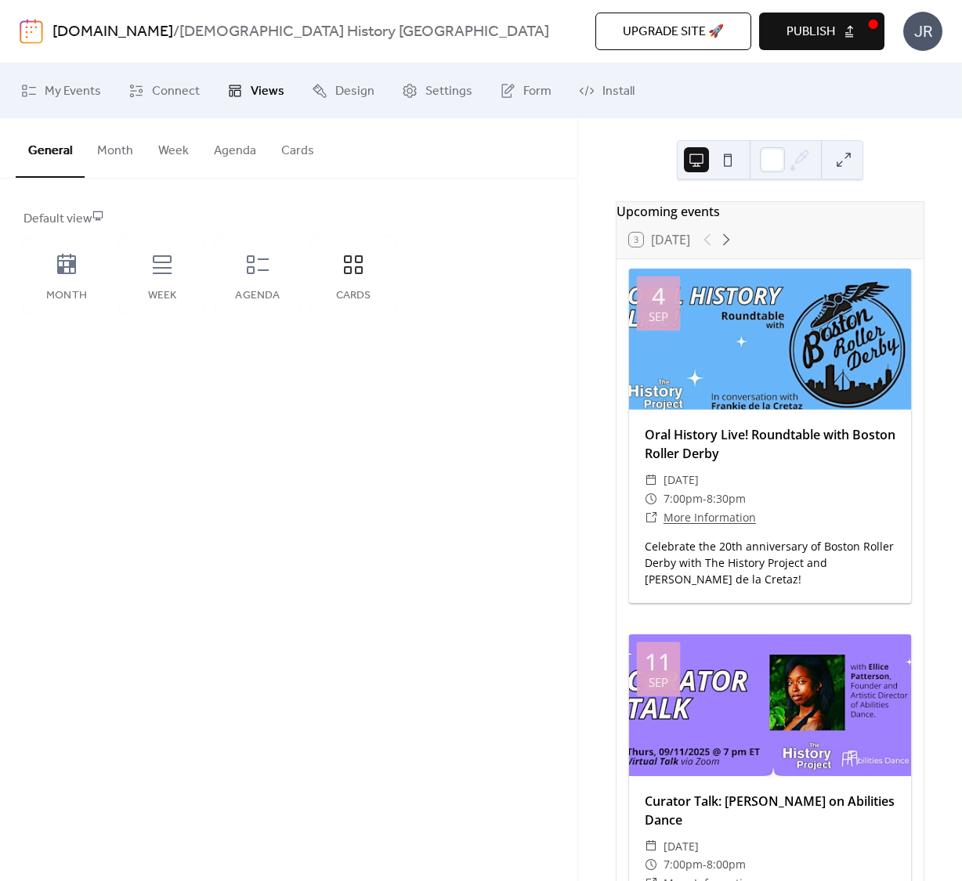
click at [781, 34] on button "Publish" at bounding box center [821, 32] width 125 height 38
click at [585, 94] on icon at bounding box center [587, 91] width 16 height 16
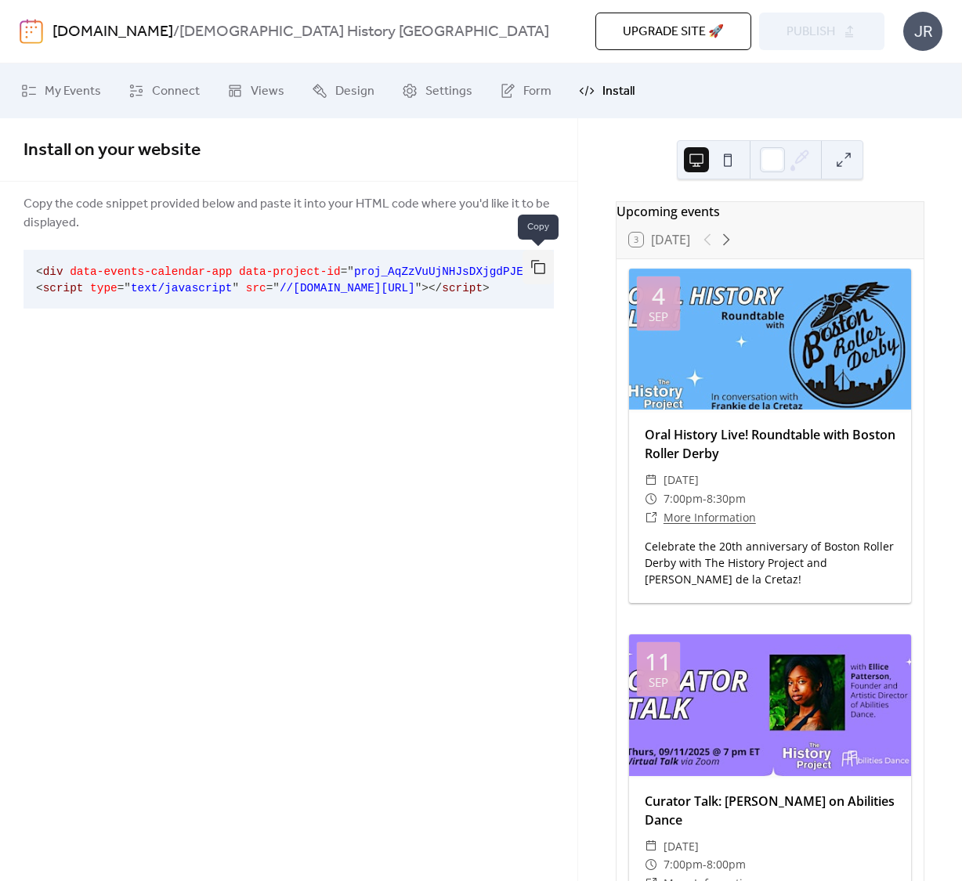
click at [542, 277] on button "button" at bounding box center [538, 267] width 31 height 34
click at [426, 93] on span "Settings" at bounding box center [448, 91] width 47 height 19
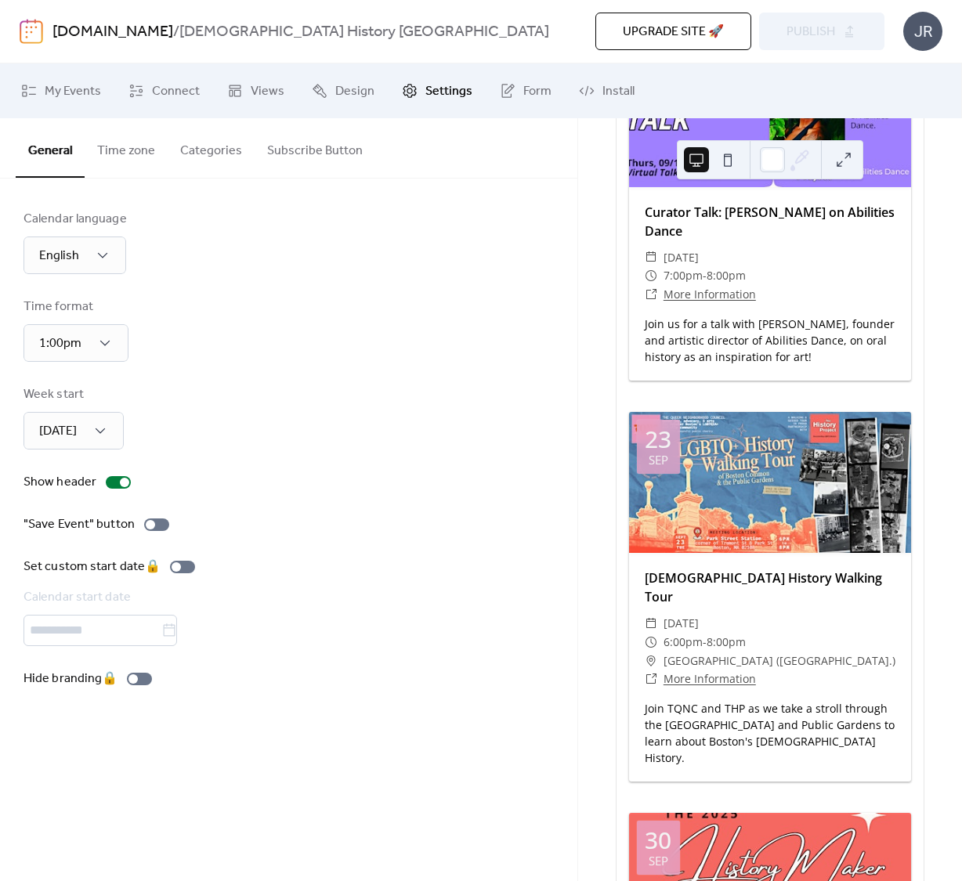
scroll to position [593, 0]
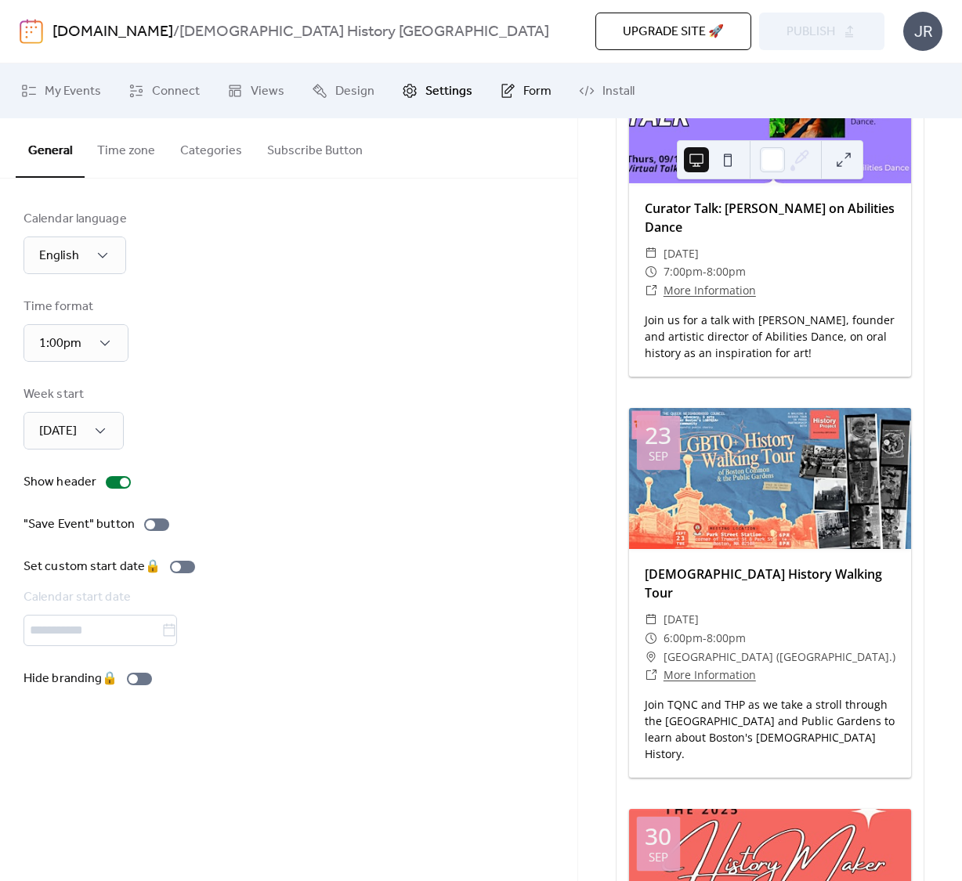
click at [523, 89] on span "Form" at bounding box center [537, 91] width 28 height 19
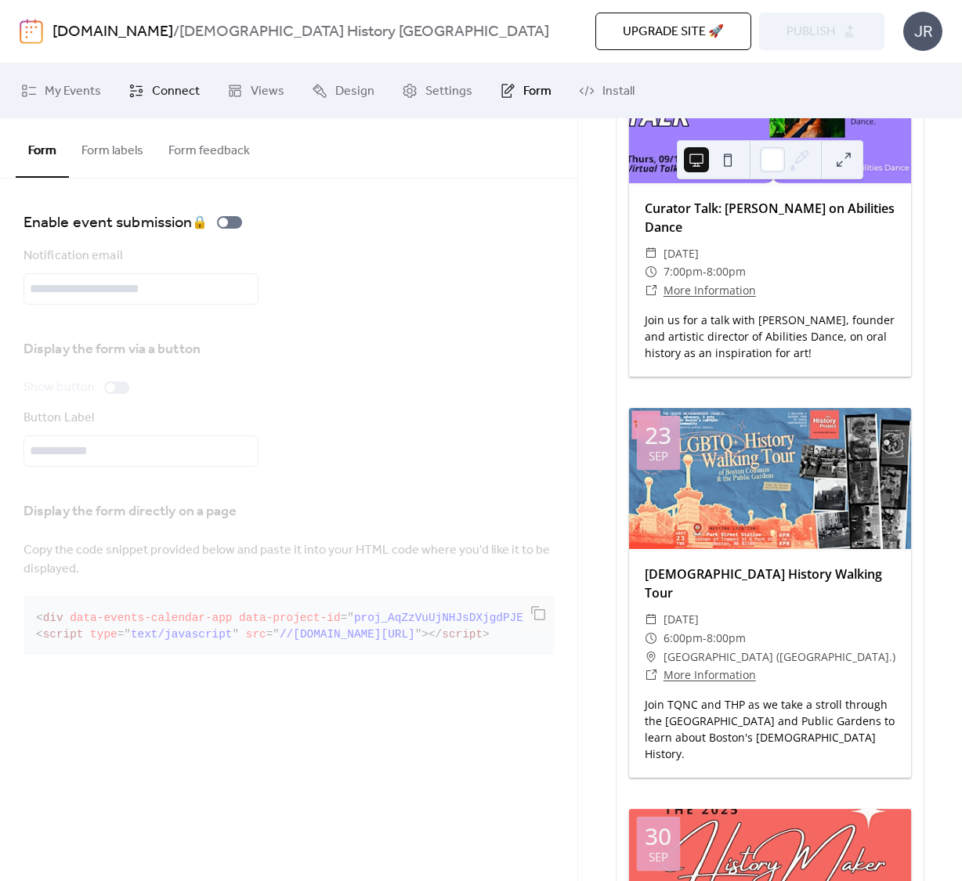
click at [188, 91] on span "Connect" at bounding box center [176, 91] width 48 height 19
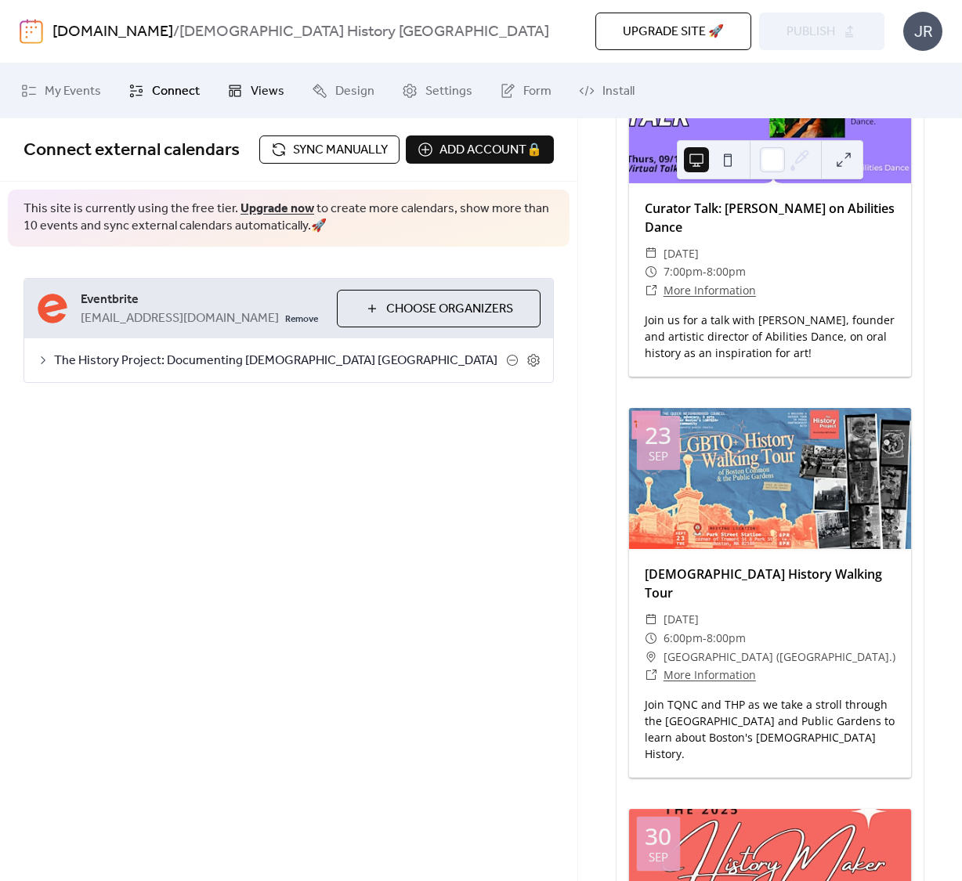
click at [266, 89] on span "Views" at bounding box center [268, 91] width 34 height 19
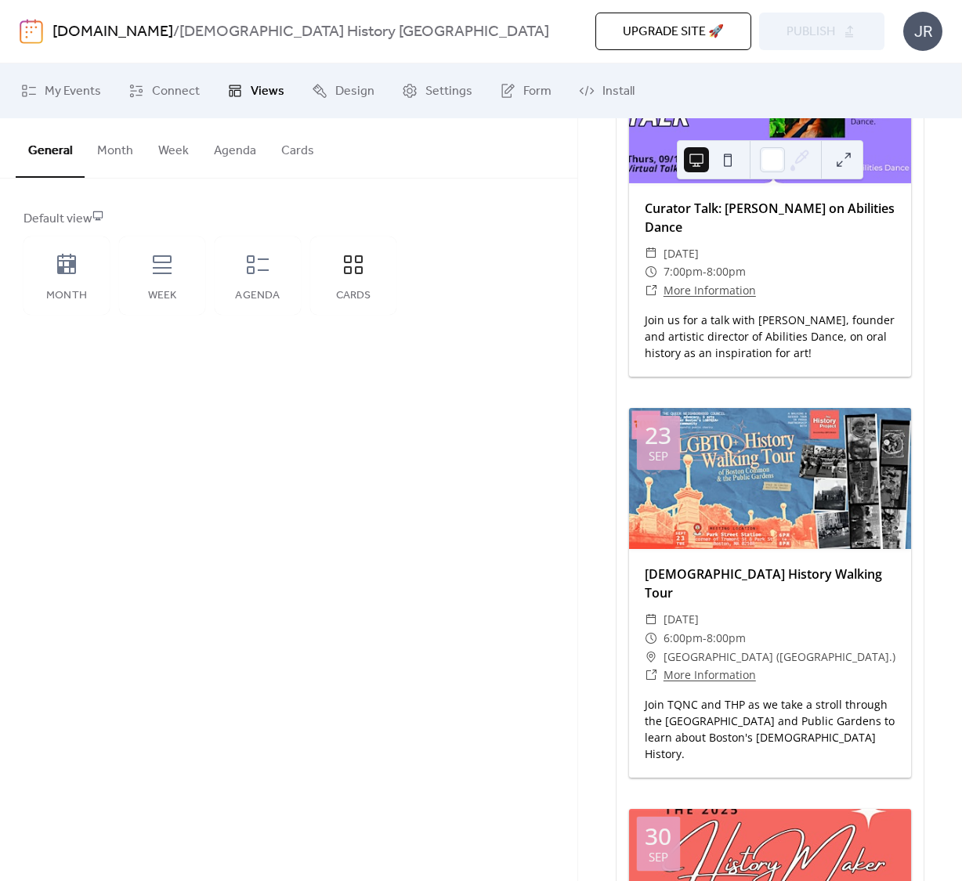
click at [282, 152] on button "Cards" at bounding box center [298, 147] width 58 height 58
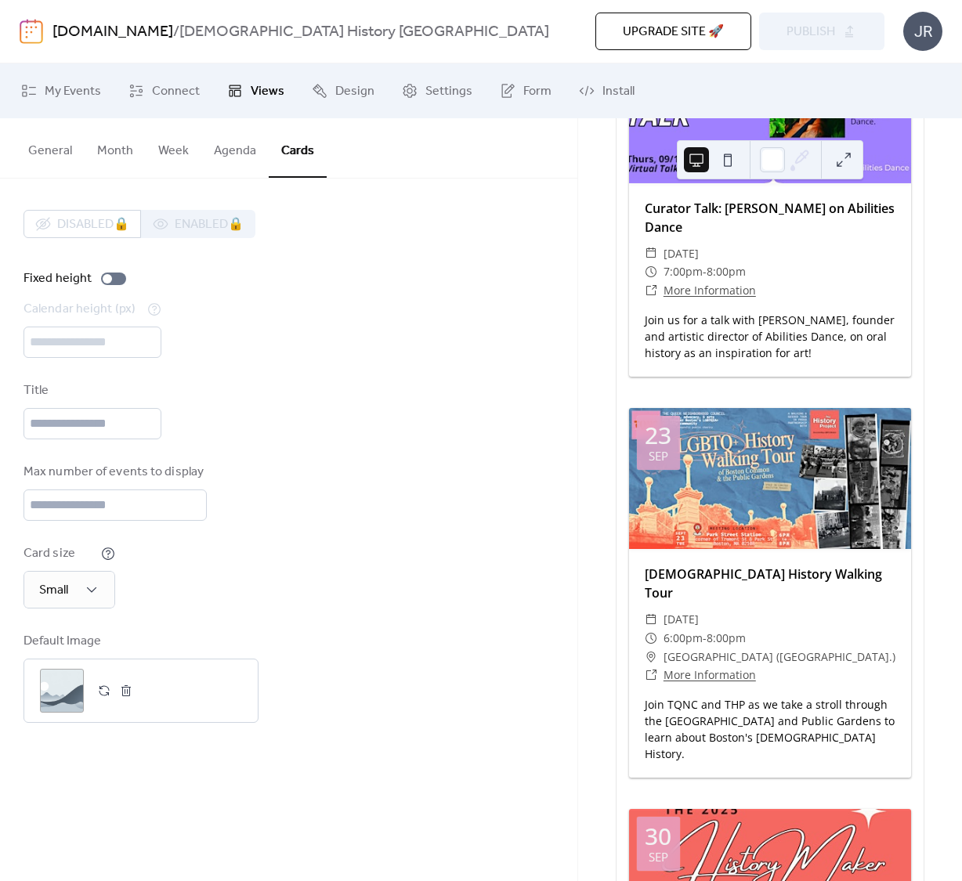
click at [225, 595] on div "Card size Small" at bounding box center [289, 577] width 530 height 64
click at [319, 545] on div "Card size Small" at bounding box center [289, 577] width 530 height 64
